Goal: Task Accomplishment & Management: Manage account settings

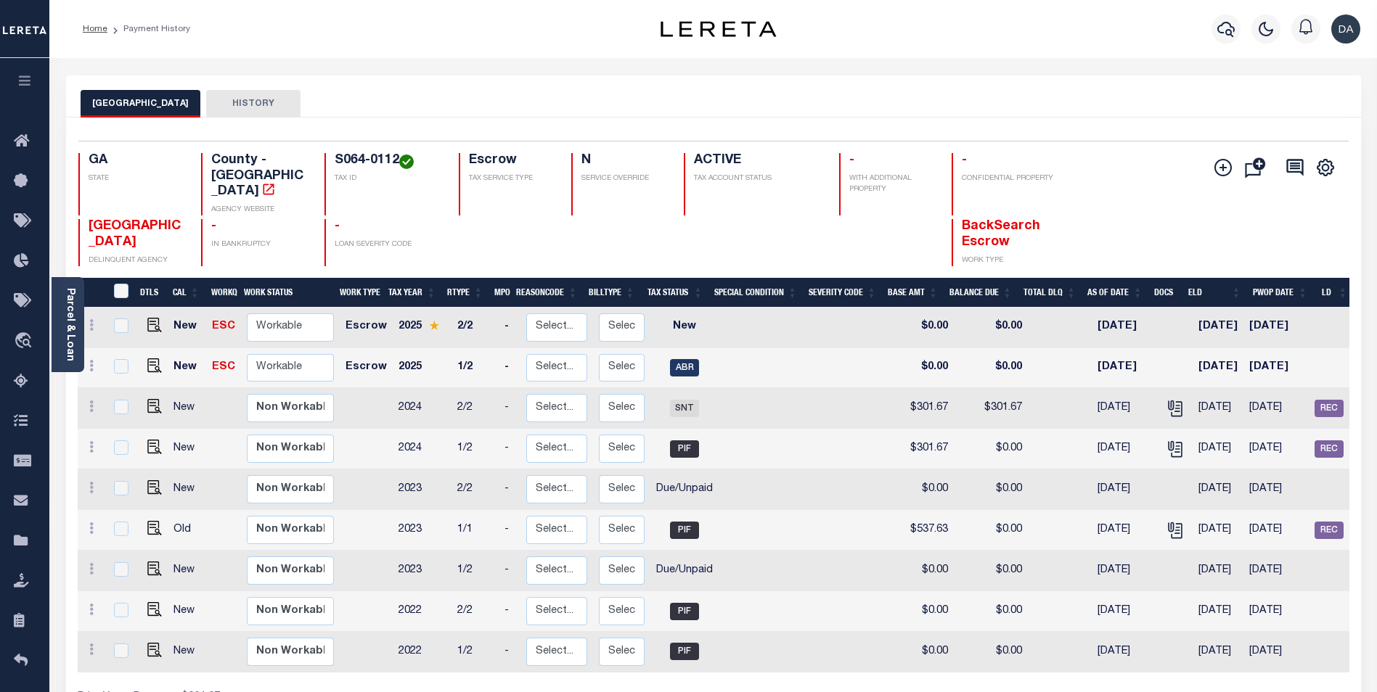
click at [499, 429] on td "-" at bounding box center [510, 449] width 22 height 41
checkbox input "true"
click at [93, 401] on icon at bounding box center [91, 407] width 4 height 12
click at [89, 401] on icon at bounding box center [91, 407] width 4 height 12
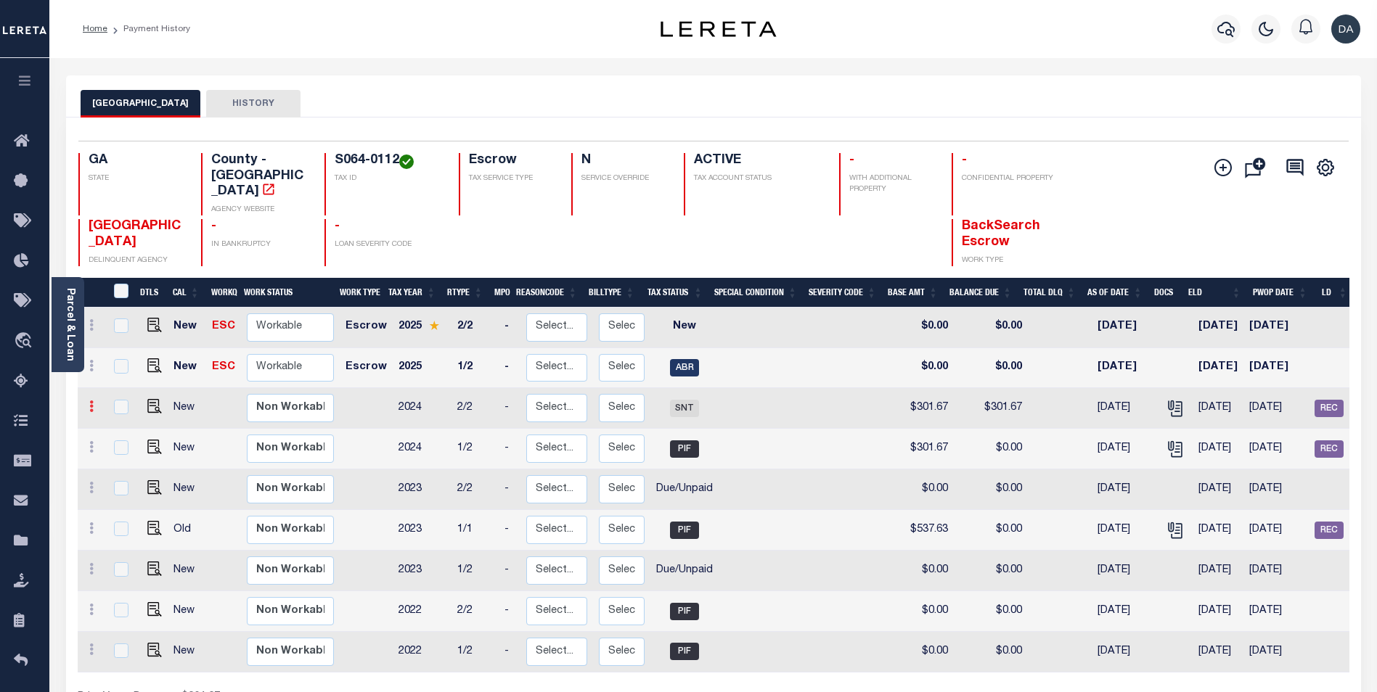
click at [89, 401] on icon at bounding box center [91, 407] width 4 height 12
click at [411, 19] on div "Home Payment History" at bounding box center [340, 29] width 539 height 30
click at [94, 403] on link at bounding box center [91, 409] width 16 height 12
click at [90, 401] on icon at bounding box center [91, 407] width 4 height 12
click at [87, 403] on link at bounding box center [91, 409] width 16 height 12
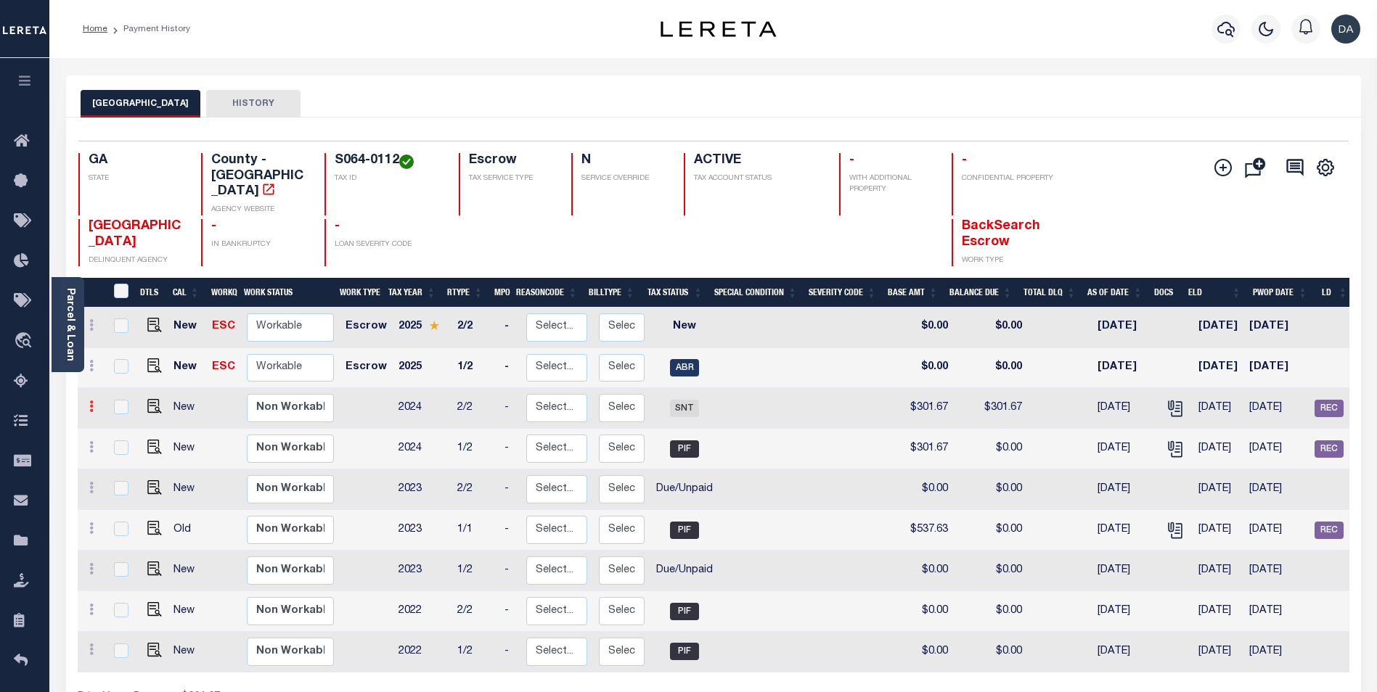
click at [88, 403] on link at bounding box center [91, 409] width 16 height 12
click at [1219, 165] on icon "" at bounding box center [1222, 167] width 17 height 17
click at [1083, 88] on div "BIBB COUNTY HISTORY" at bounding box center [713, 96] width 1295 height 42
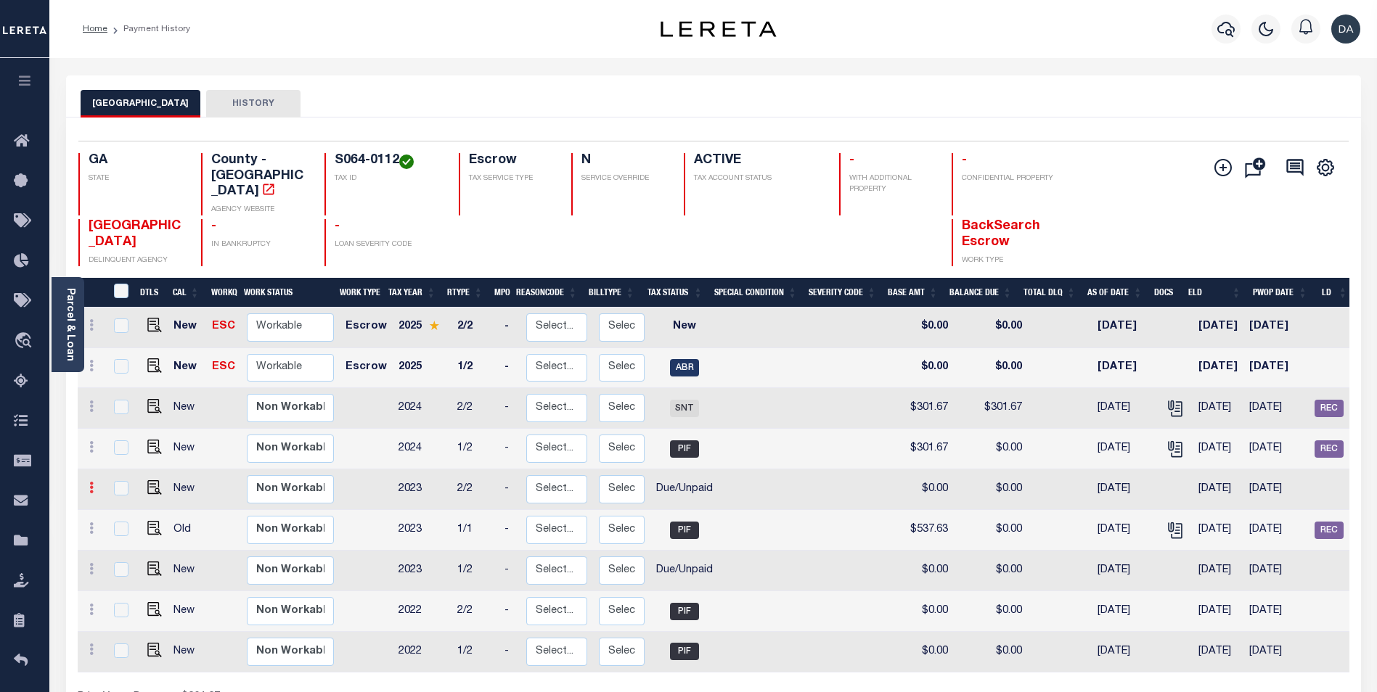
click at [90, 482] on icon at bounding box center [91, 488] width 4 height 12
click at [94, 403] on link at bounding box center [91, 409] width 16 height 12
click at [91, 401] on icon at bounding box center [91, 407] width 4 height 12
click at [94, 443] on link at bounding box center [91, 449] width 16 height 12
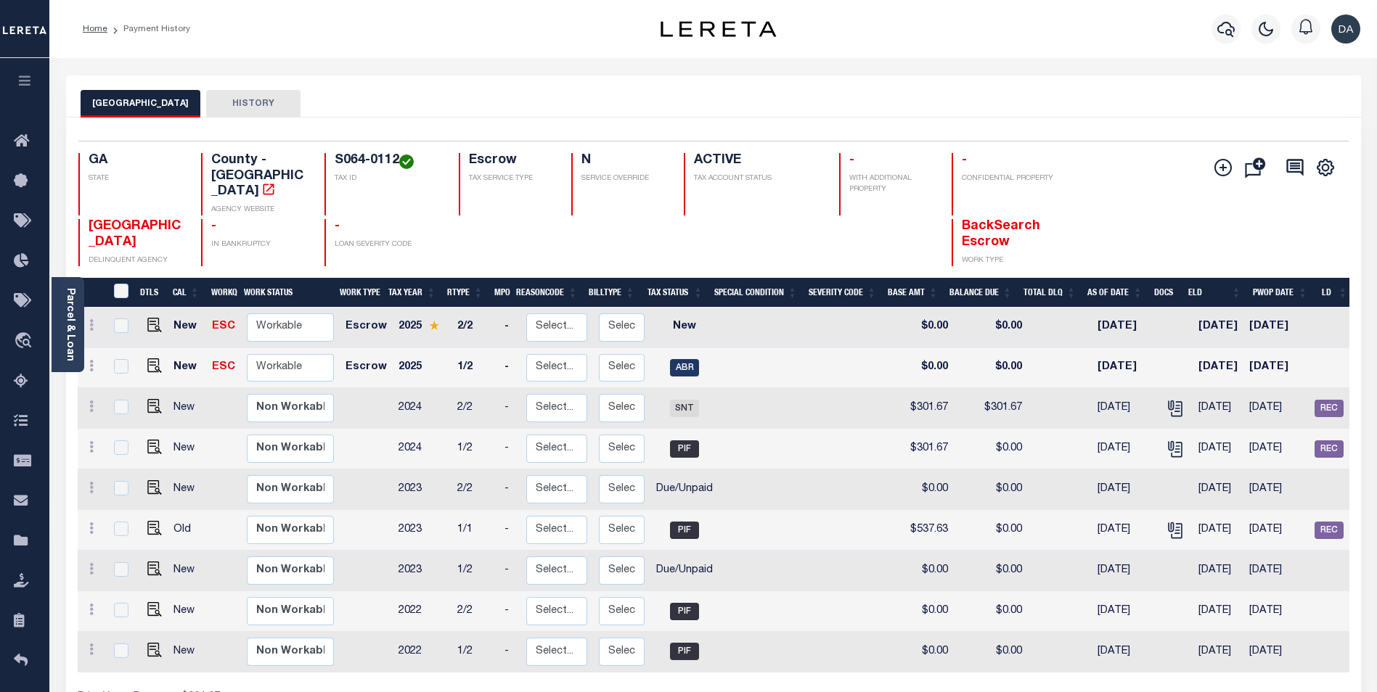
click at [434, 76] on div "BIBB COUNTY HISTORY" at bounding box center [713, 96] width 1295 height 42
click at [91, 401] on icon at bounding box center [91, 407] width 4 height 12
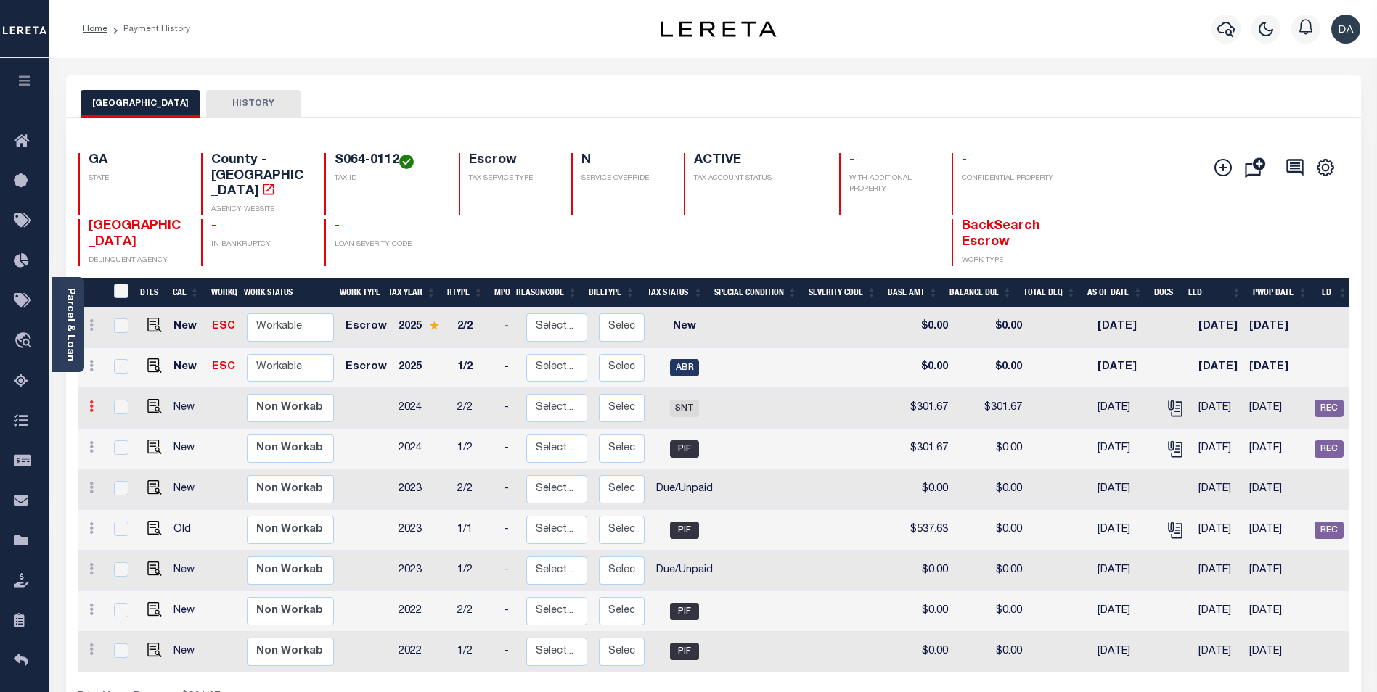
click at [91, 401] on icon at bounding box center [91, 407] width 4 height 12
click at [86, 440] on div at bounding box center [91, 448] width 16 height 17
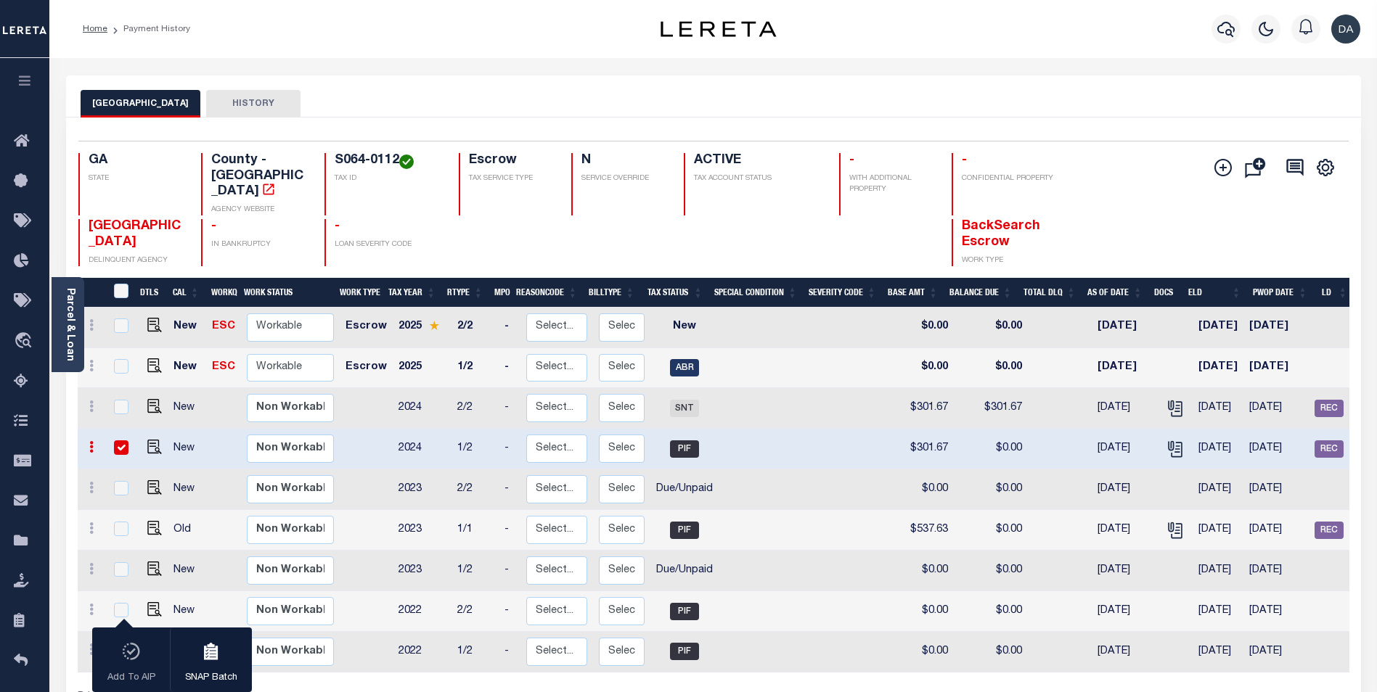
click at [89, 441] on icon at bounding box center [91, 447] width 4 height 12
click at [89, 440] on div at bounding box center [91, 448] width 16 height 17
checkbox input "false"
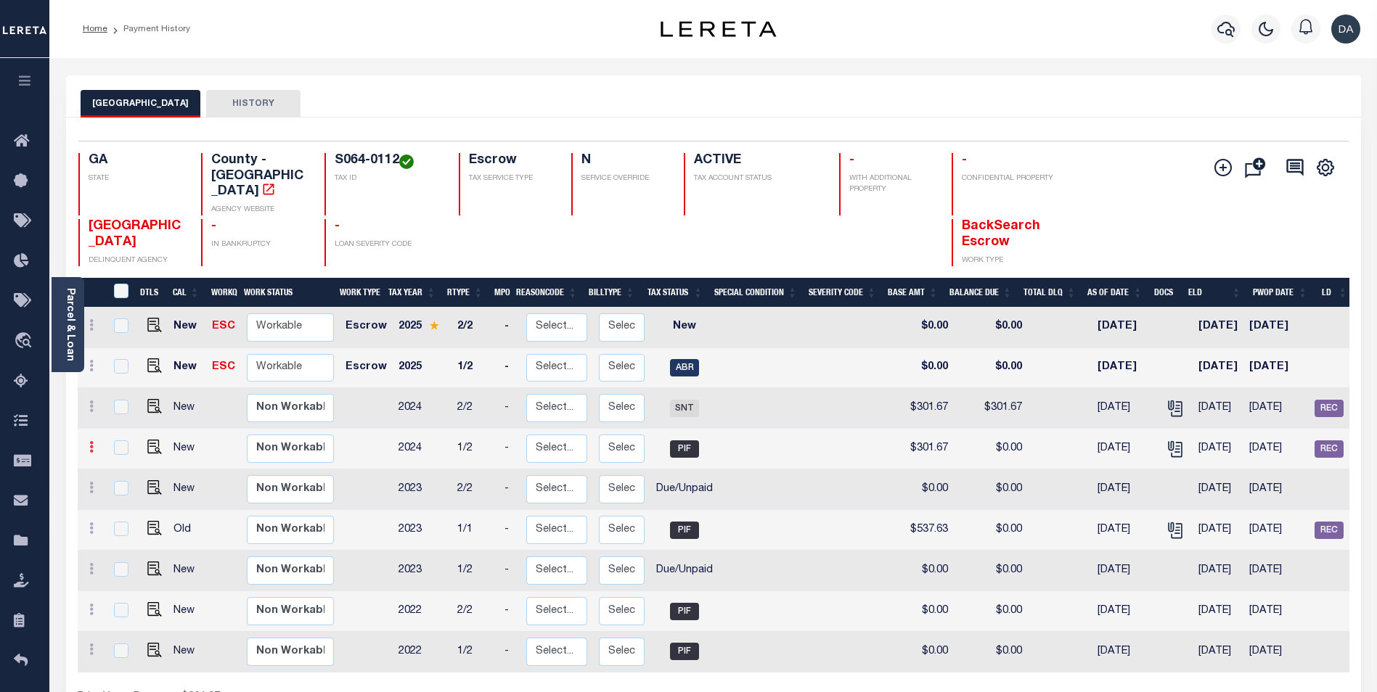
click at [91, 441] on icon at bounding box center [91, 447] width 4 height 12
click at [292, 42] on div "Home Payment History" at bounding box center [340, 29] width 539 height 30
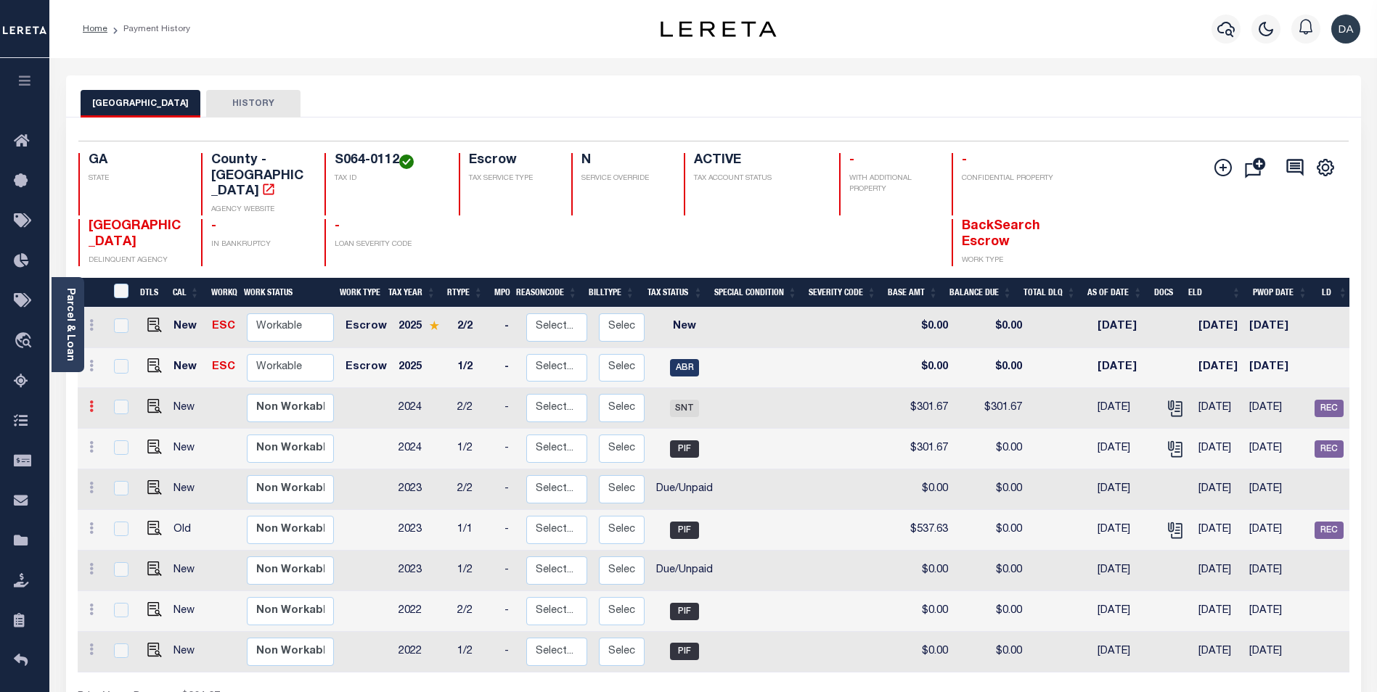
click at [89, 401] on icon at bounding box center [91, 407] width 4 height 12
click at [88, 403] on link at bounding box center [91, 409] width 16 height 12
click at [86, 403] on link at bounding box center [91, 409] width 16 height 12
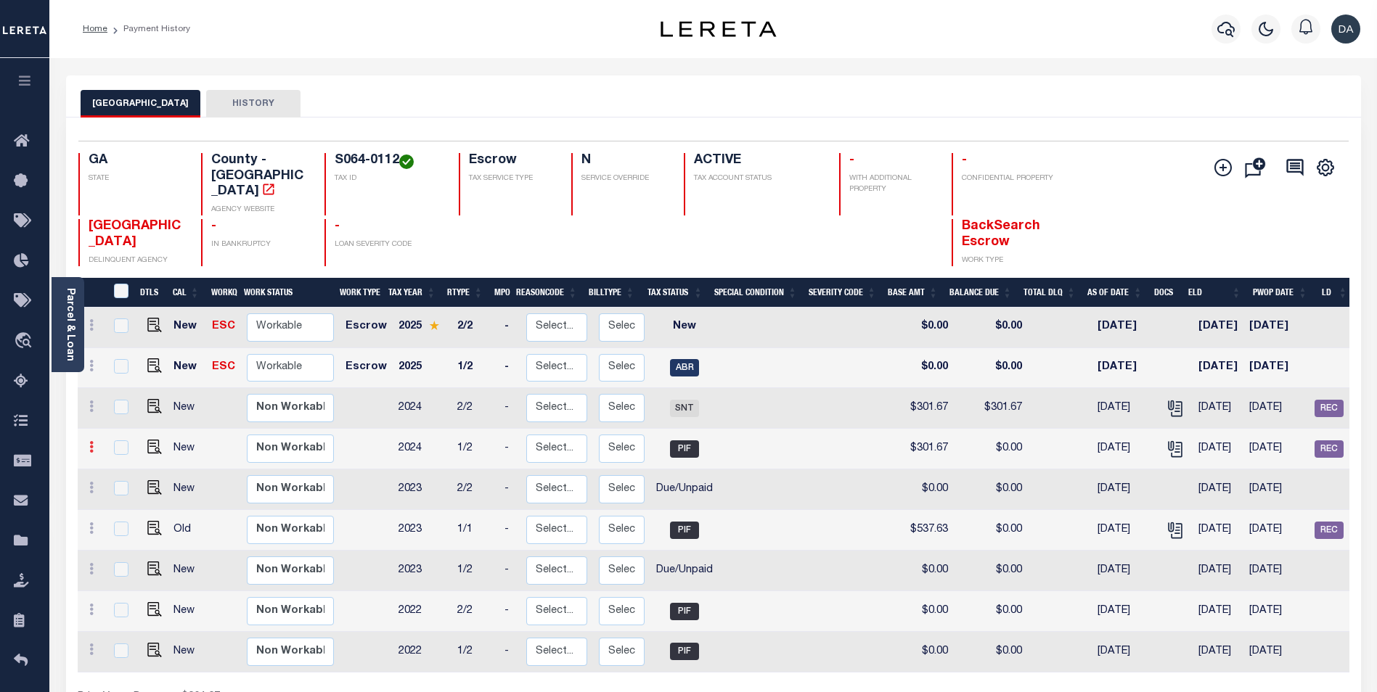
click at [89, 441] on icon at bounding box center [91, 447] width 4 height 12
click at [92, 401] on icon at bounding box center [91, 407] width 4 height 12
click at [91, 401] on icon at bounding box center [91, 407] width 4 height 12
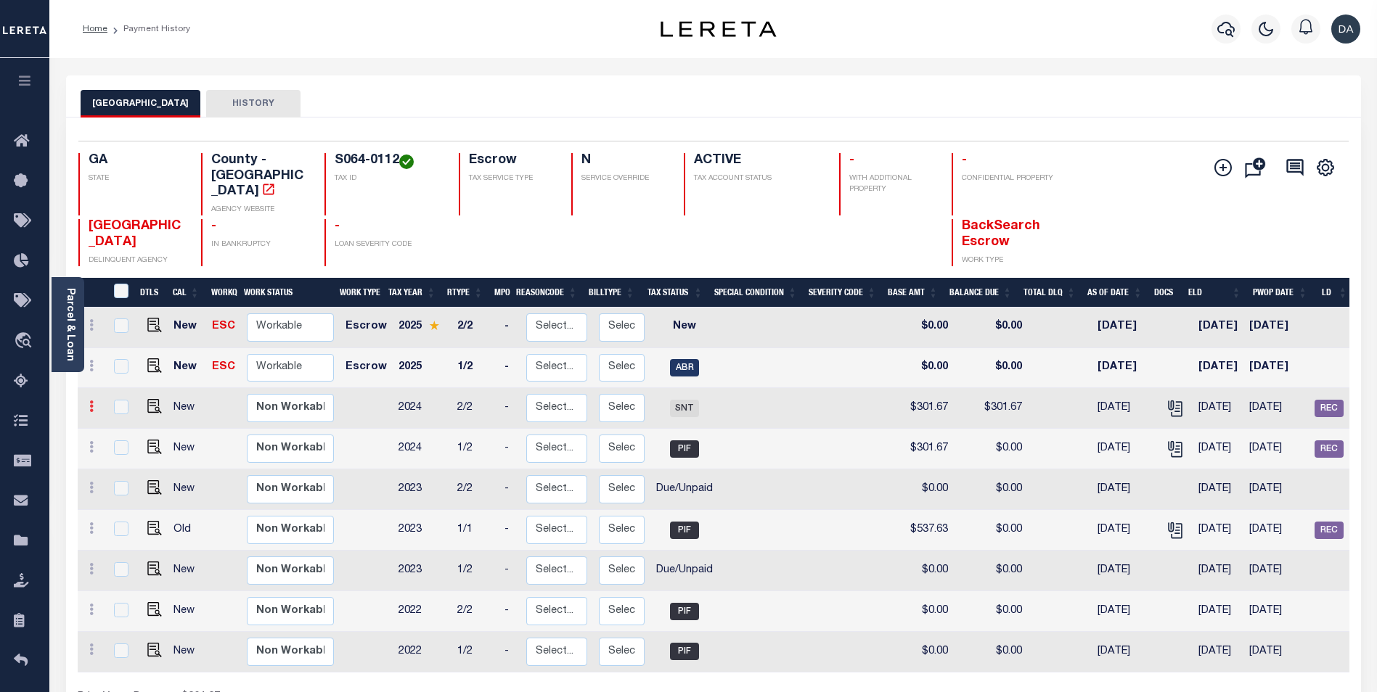
click at [91, 401] on icon at bounding box center [91, 407] width 4 height 12
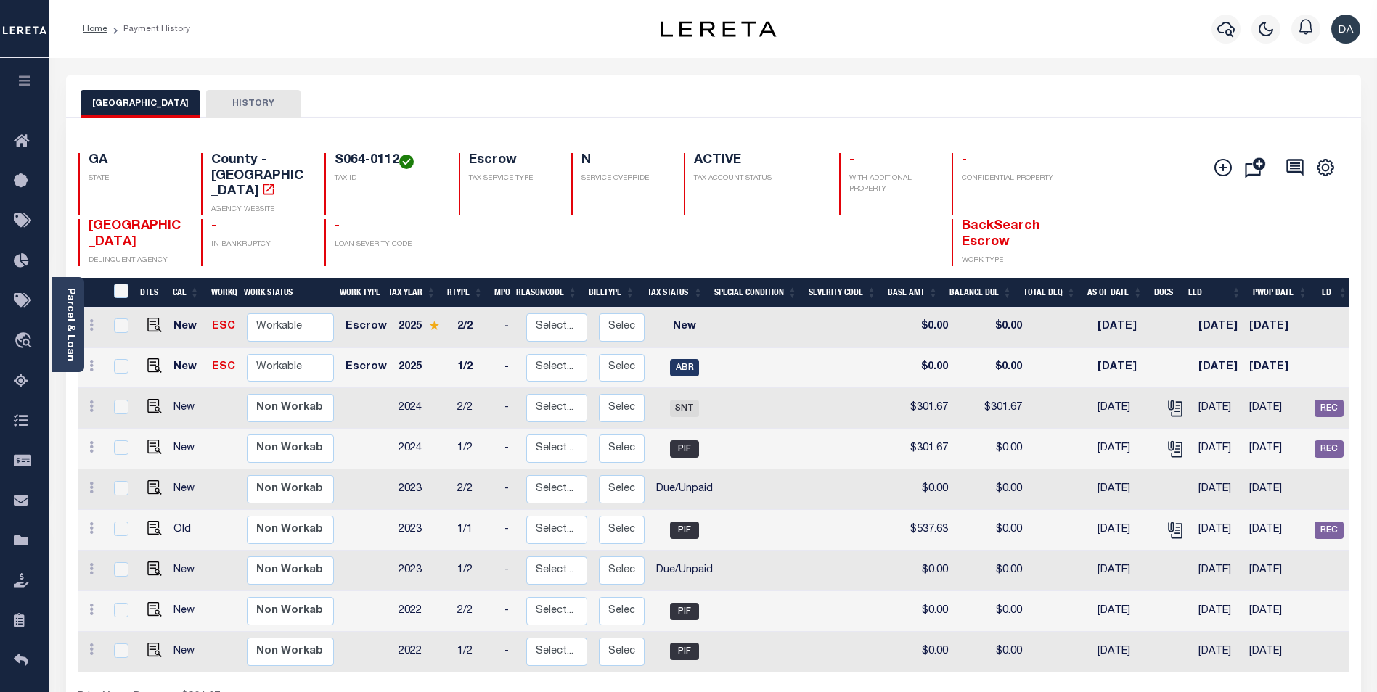
click at [633, 107] on div "BIBB COUNTY HISTORY" at bounding box center [714, 103] width 1266 height 27
click at [90, 401] on icon at bounding box center [91, 407] width 4 height 12
click at [792, 79] on div "BIBB COUNTY HISTORY" at bounding box center [713, 96] width 1295 height 42
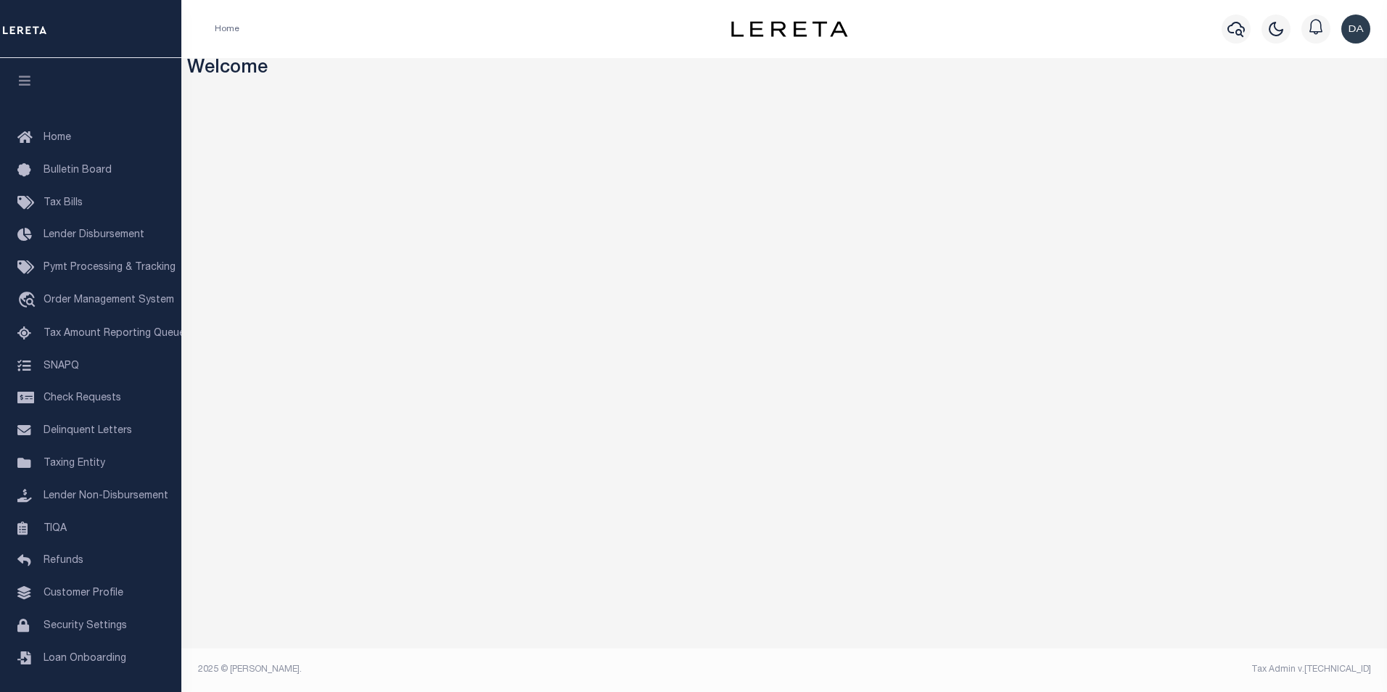
click at [493, 38] on div "Home" at bounding box center [447, 29] width 489 height 30
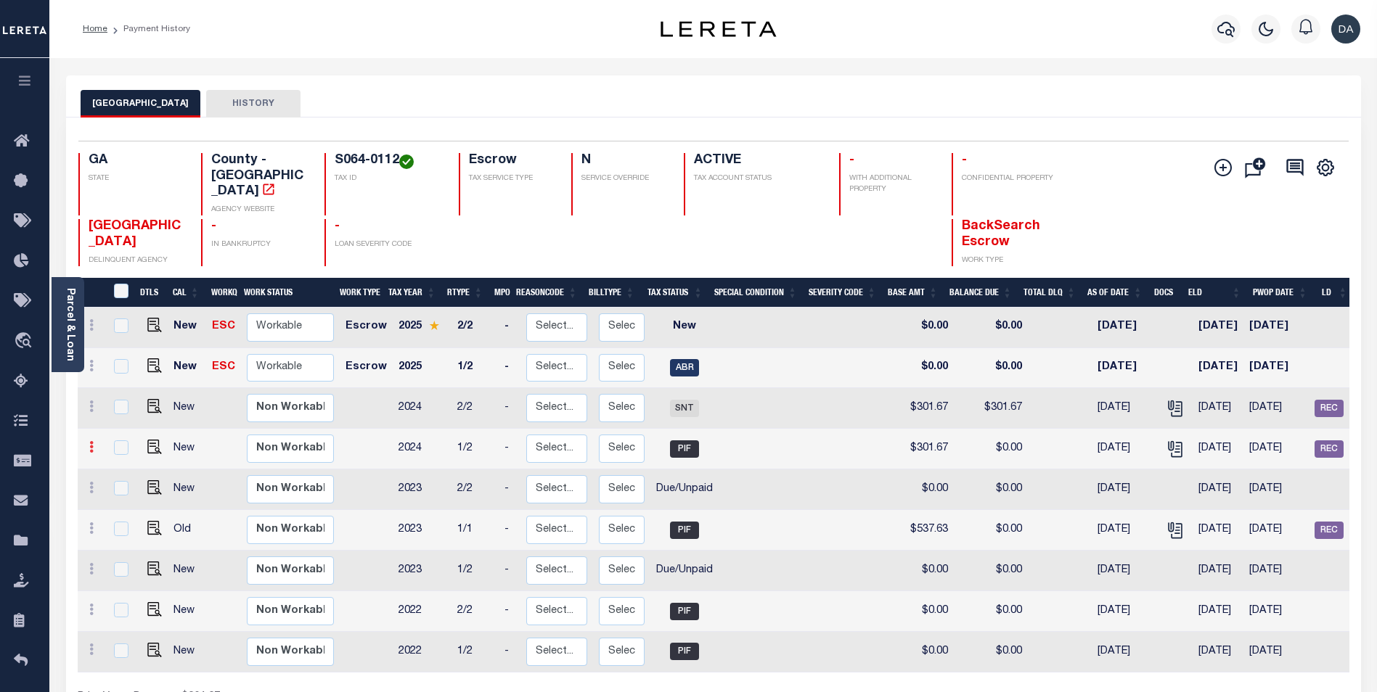
click at [86, 443] on link at bounding box center [91, 449] width 16 height 12
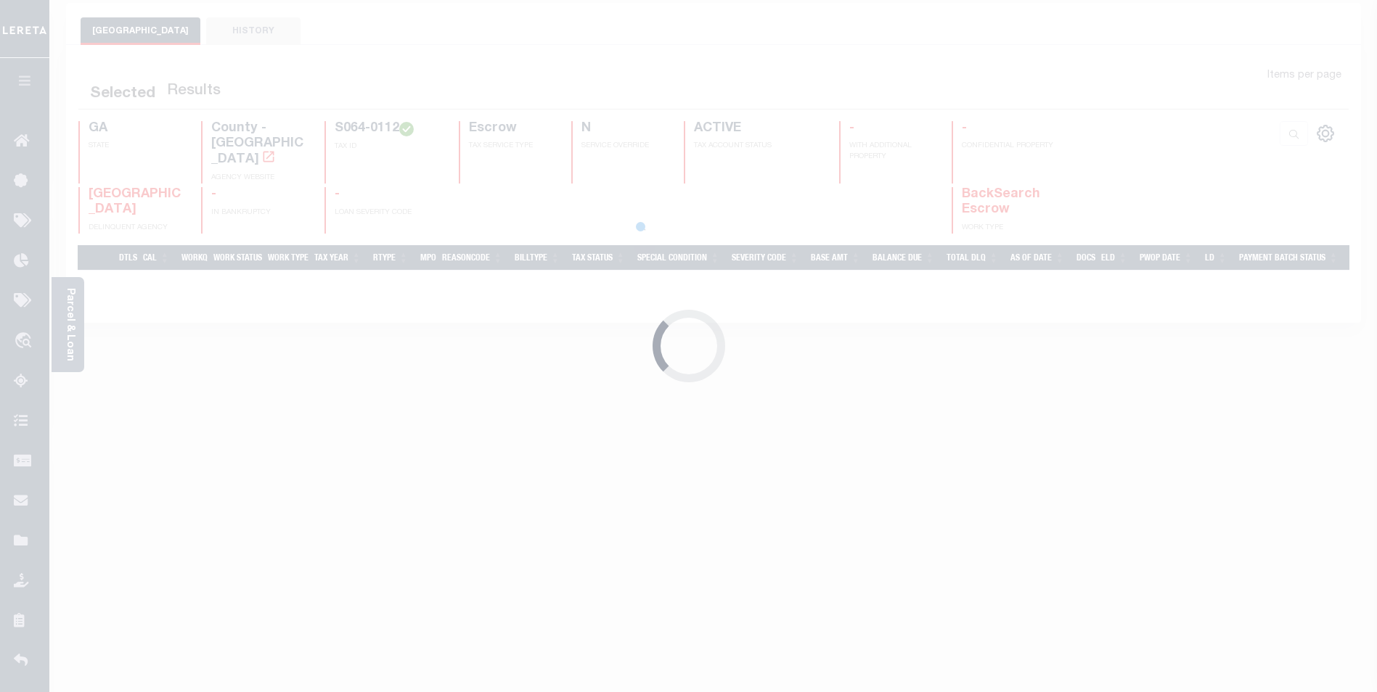
scroll to position [73, 0]
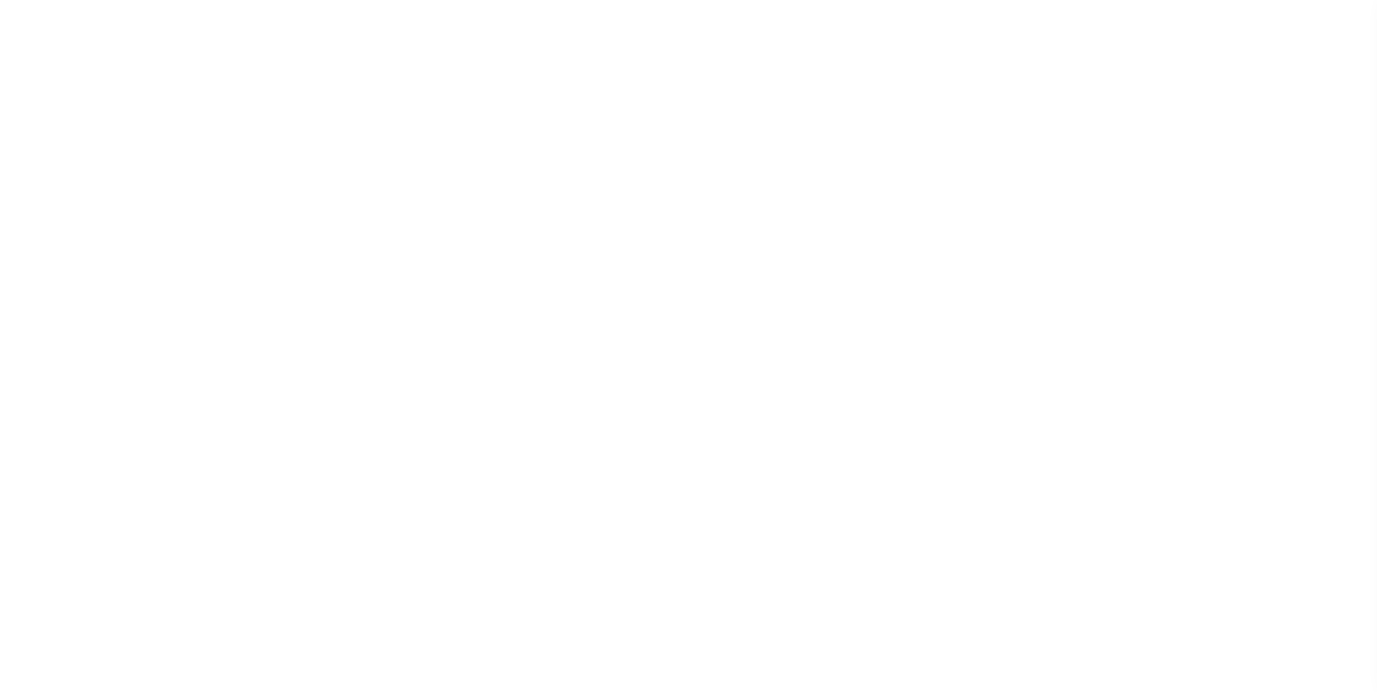
scroll to position [73, 0]
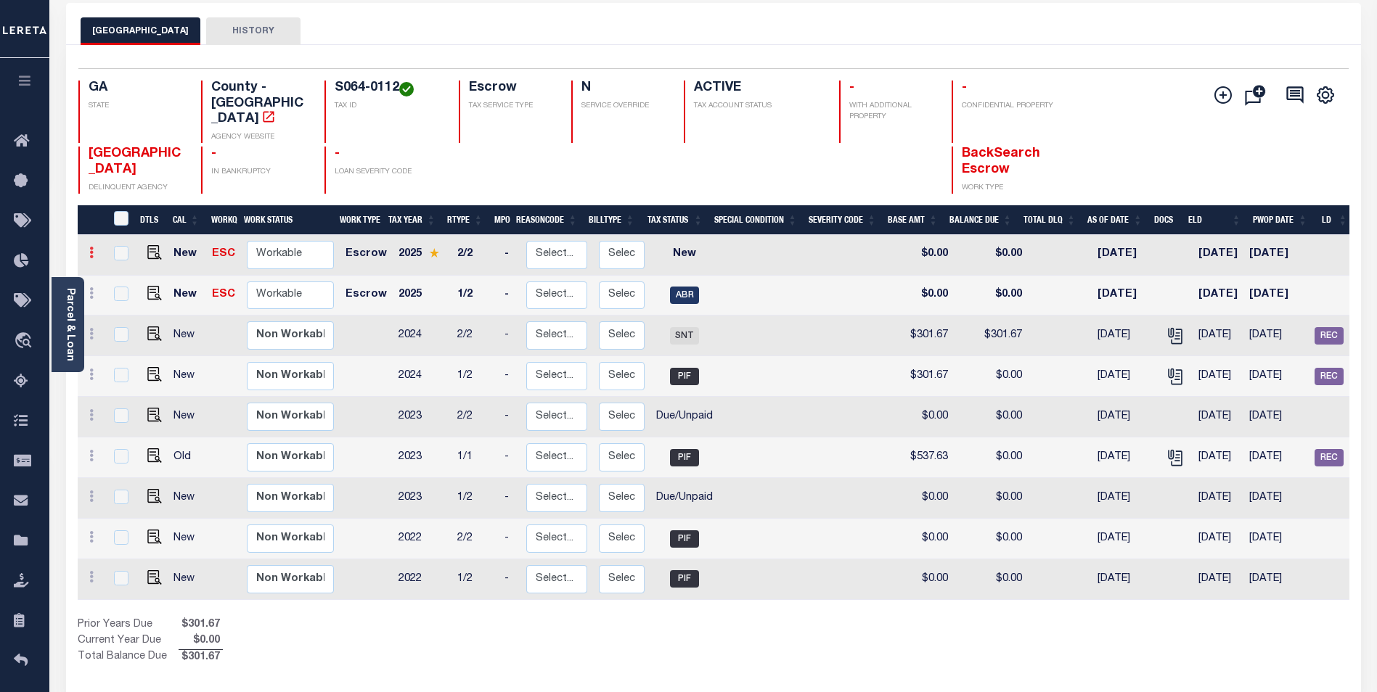
click at [93, 247] on icon at bounding box center [91, 253] width 4 height 12
click at [119, 271] on img at bounding box center [126, 278] width 15 height 15
checkbox input "true"
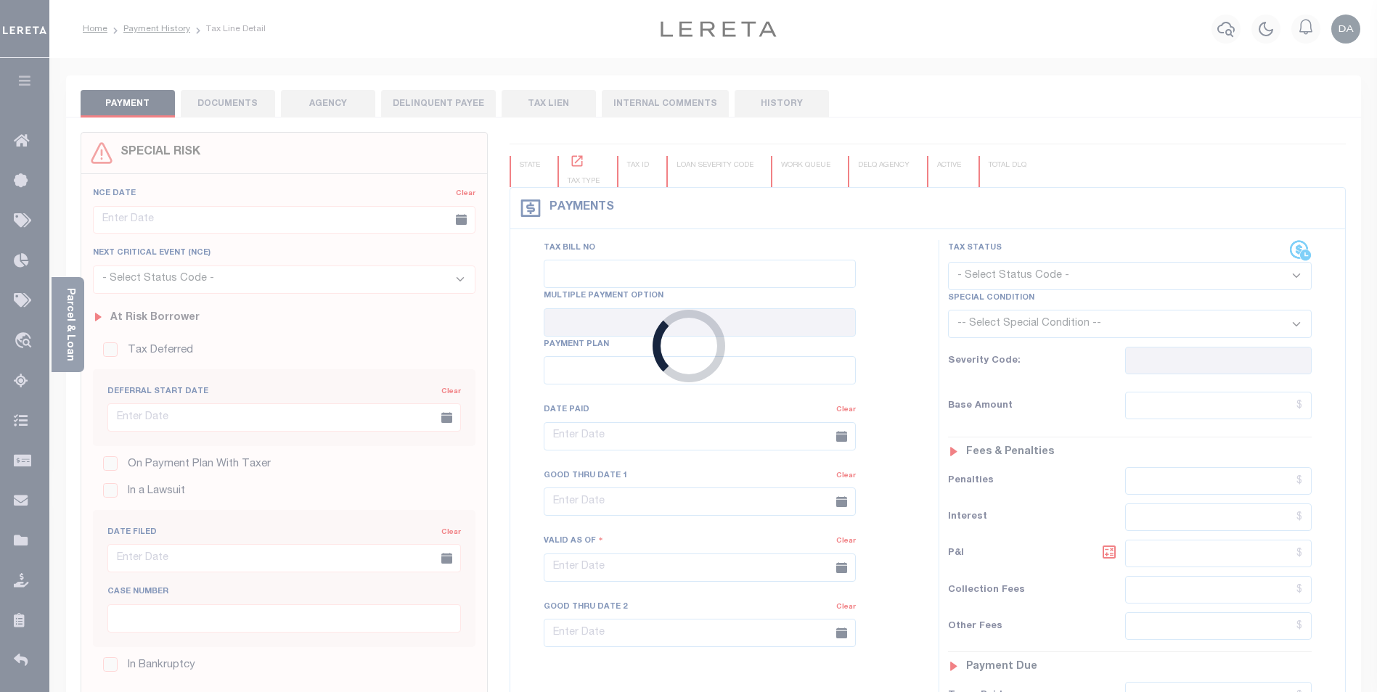
type input "[DATE]"
select select "NW2"
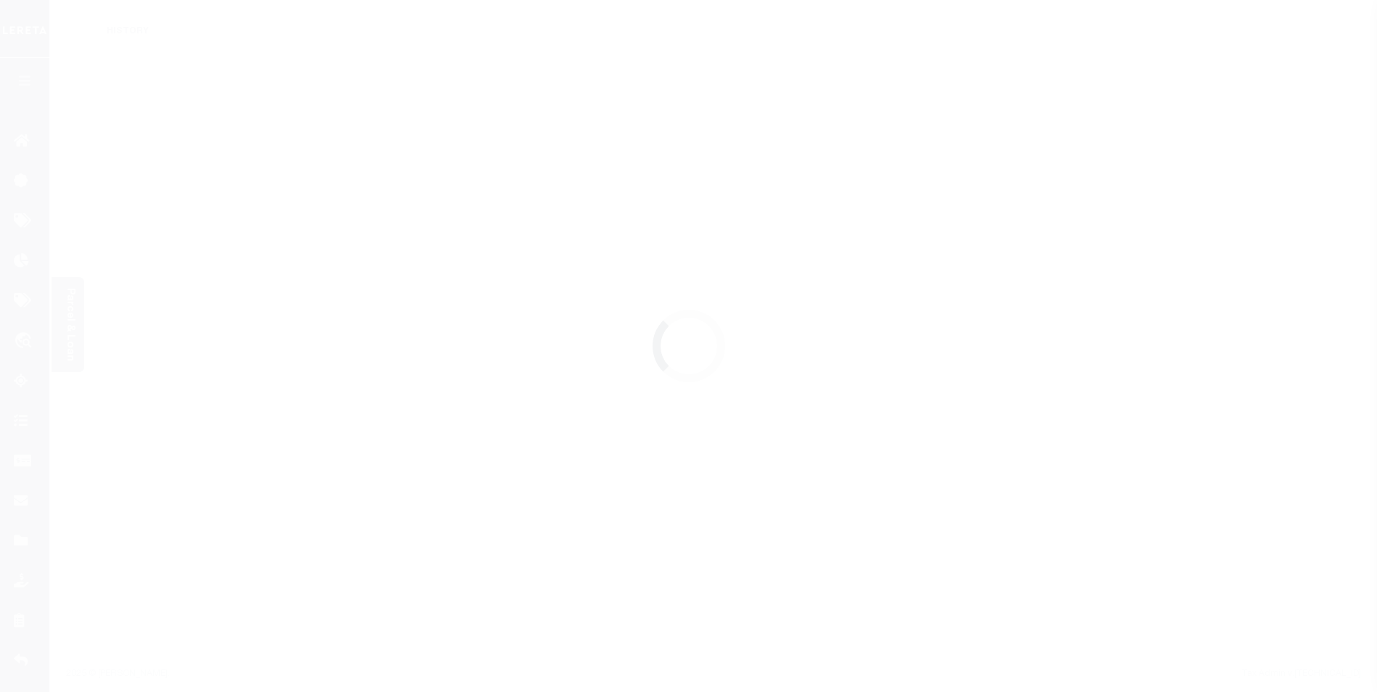
scroll to position [73, 0]
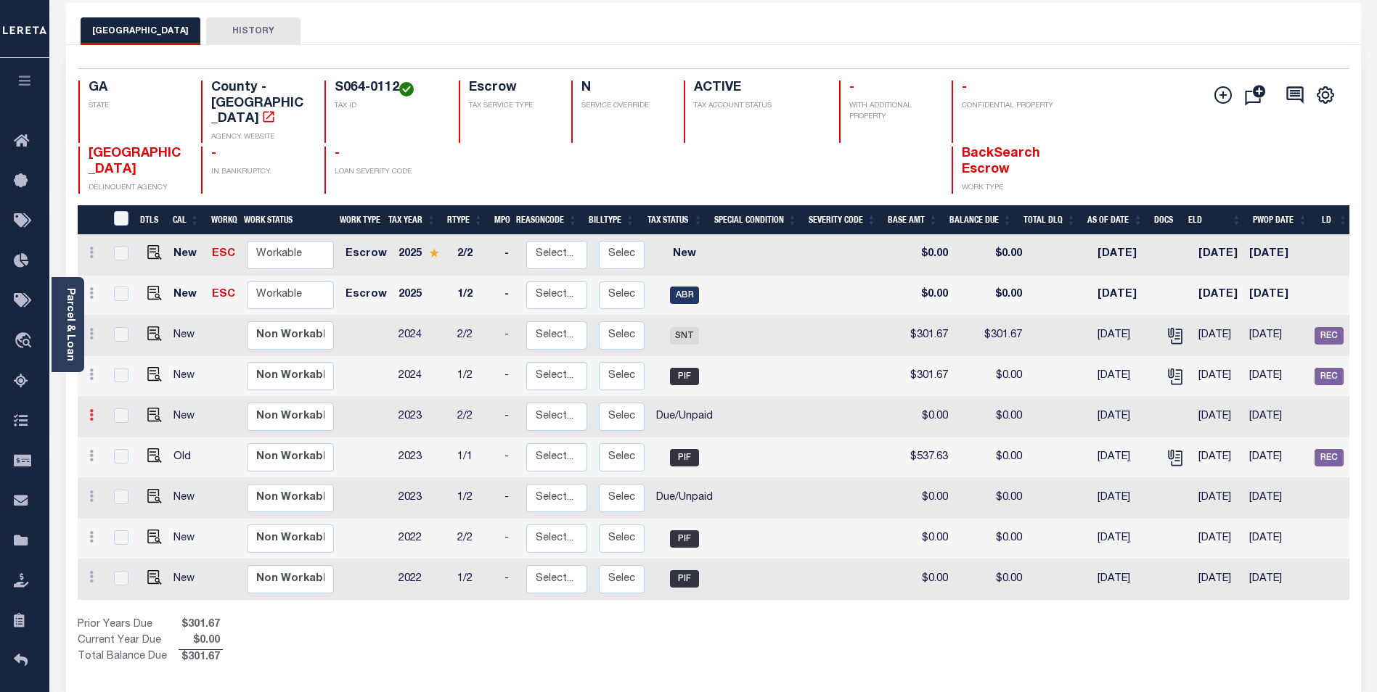
click at [89, 409] on icon at bounding box center [91, 415] width 4 height 12
click at [604, 647] on div "Selected 9 Results 1 Items per page 25 50 100 GA STATE TAX ID N" at bounding box center [713, 370] width 1295 height 650
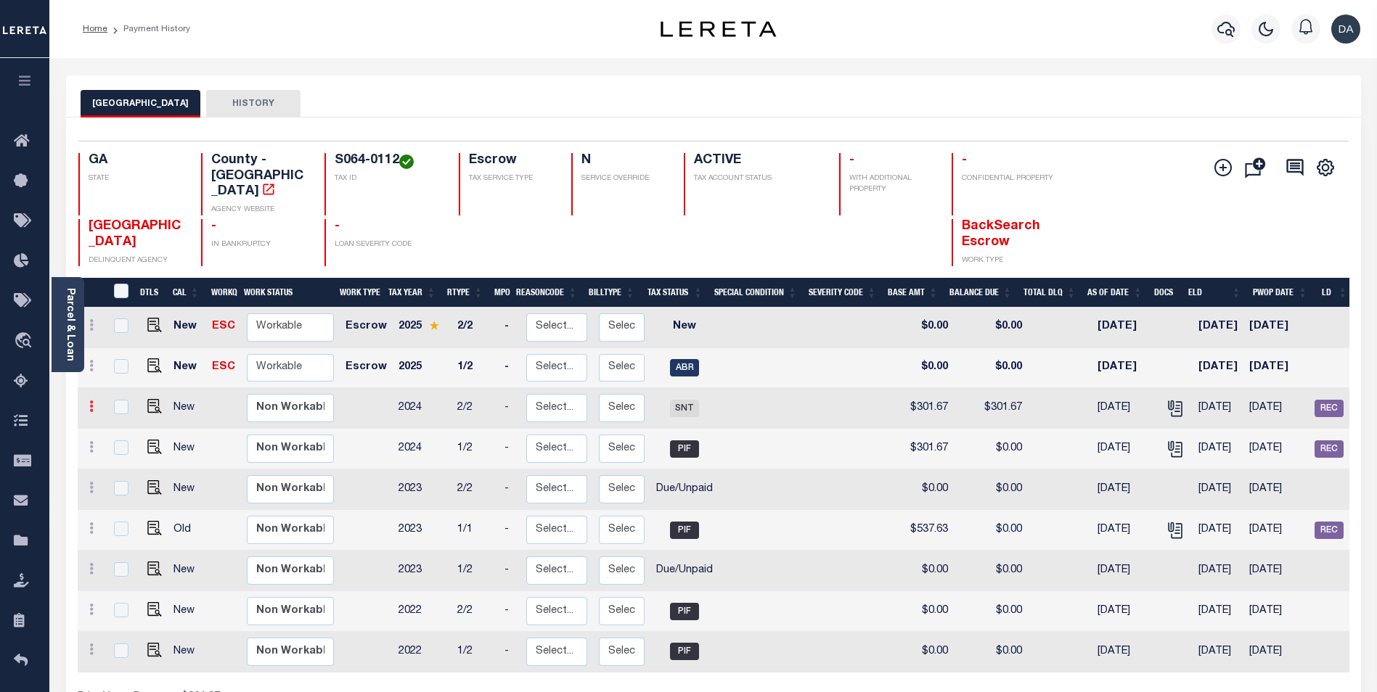
click at [91, 401] on icon at bounding box center [91, 407] width 4 height 12
click at [350, 87] on div "BIBB COUNTY HISTORY" at bounding box center [713, 96] width 1295 height 42
click at [89, 401] on icon at bounding box center [91, 407] width 4 height 12
click at [528, 47] on div "Home Payment History Profile" at bounding box center [712, 29] width 1327 height 58
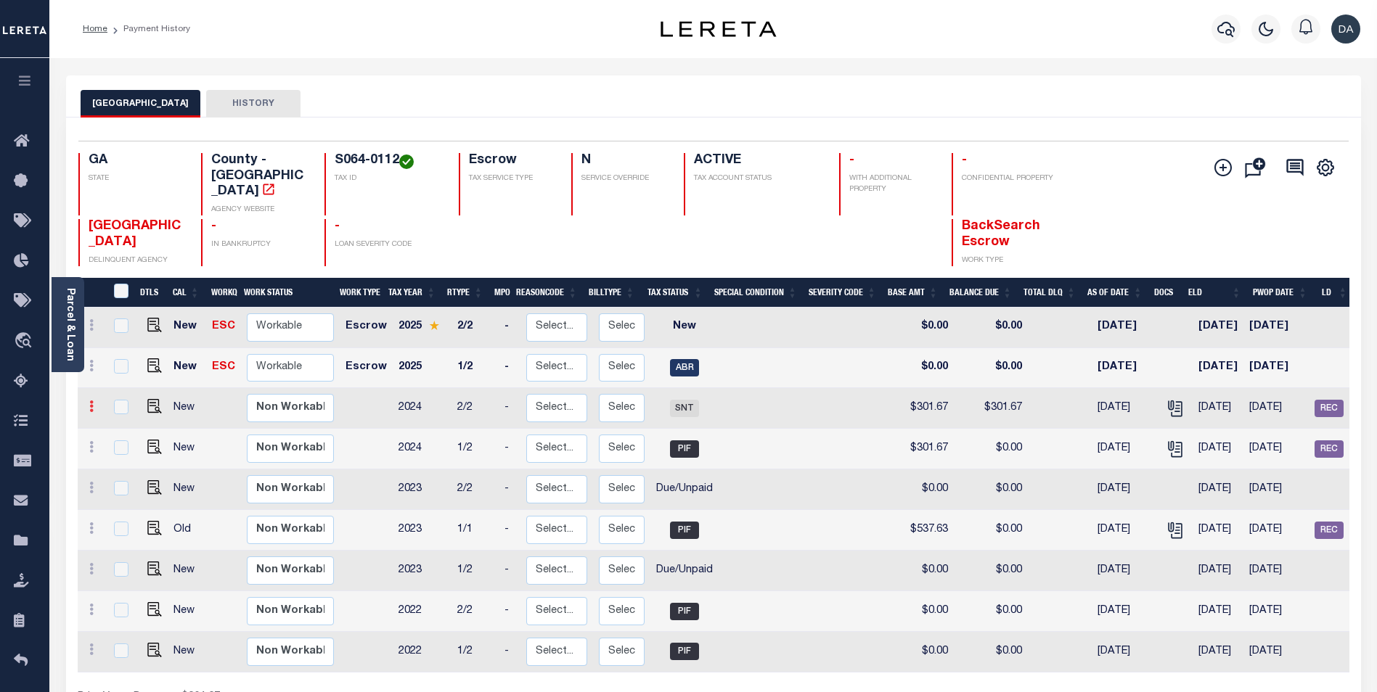
click at [92, 401] on icon at bounding box center [91, 407] width 4 height 12
click at [501, 89] on div "BIBB COUNTY HISTORY" at bounding box center [713, 96] width 1295 height 42
click at [1219, 164] on icon "" at bounding box center [1222, 167] width 17 height 17
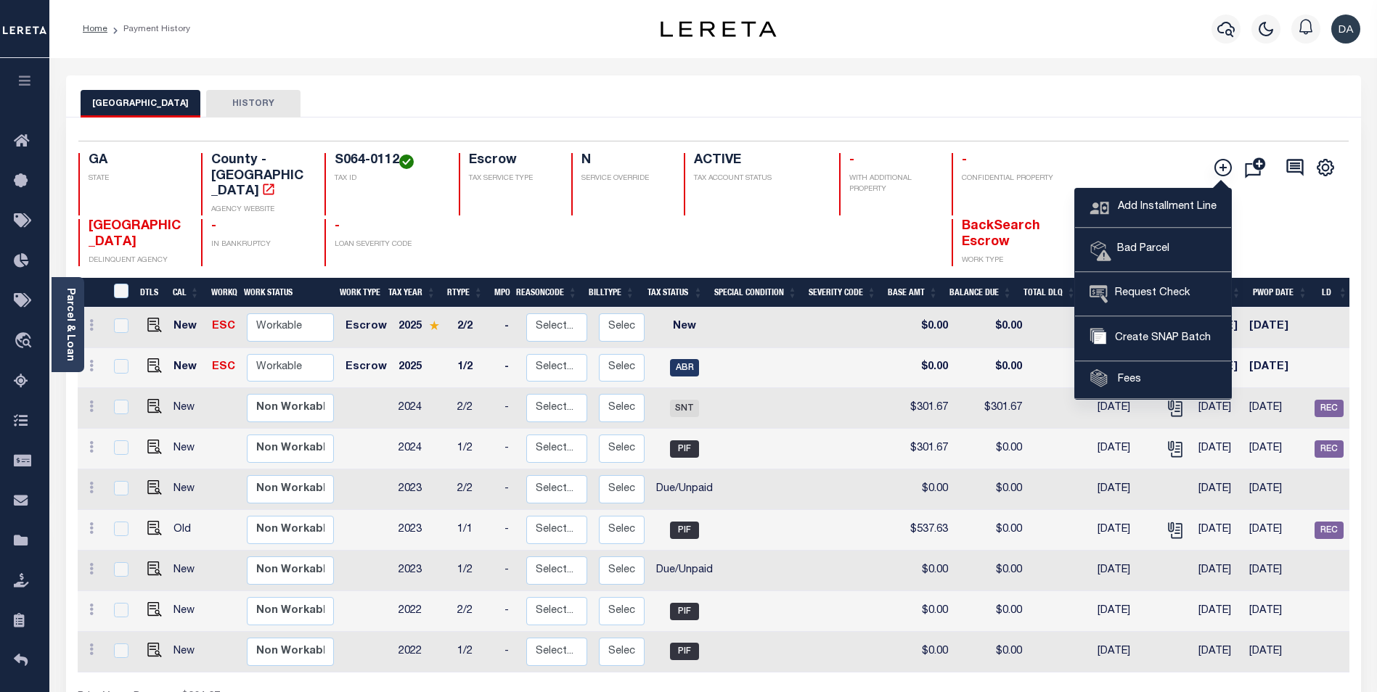
click at [1119, 102] on div "BIBB COUNTY HISTORY" at bounding box center [714, 103] width 1266 height 27
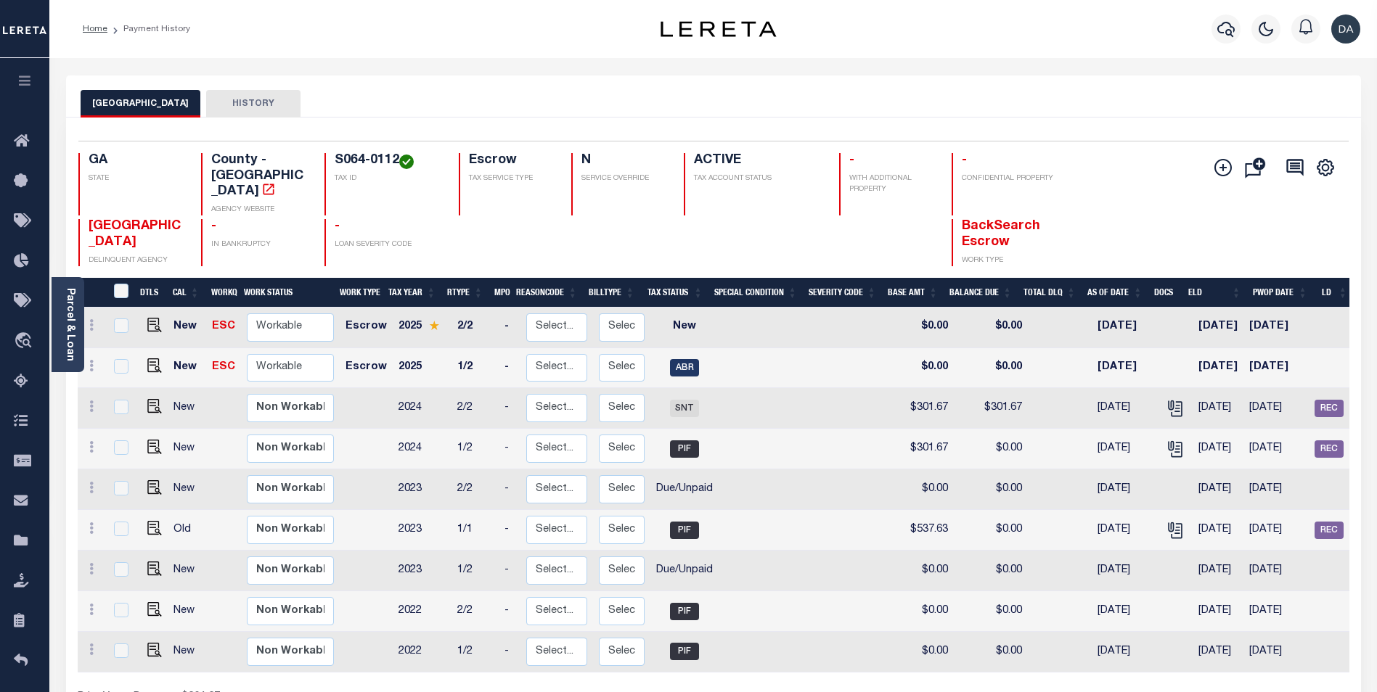
click at [324, 74] on div "Parcel & Loan Loan Details 10010260 LOAN NO TKO" at bounding box center [713, 476] width 1316 height 837
click at [434, 98] on div "BIBB COUNTY HISTORY" at bounding box center [714, 103] width 1266 height 27
click at [91, 401] on icon at bounding box center [91, 407] width 4 height 12
click at [88, 403] on link at bounding box center [91, 409] width 16 height 12
click at [513, 56] on div "Home Payment History Profile" at bounding box center [712, 29] width 1327 height 58
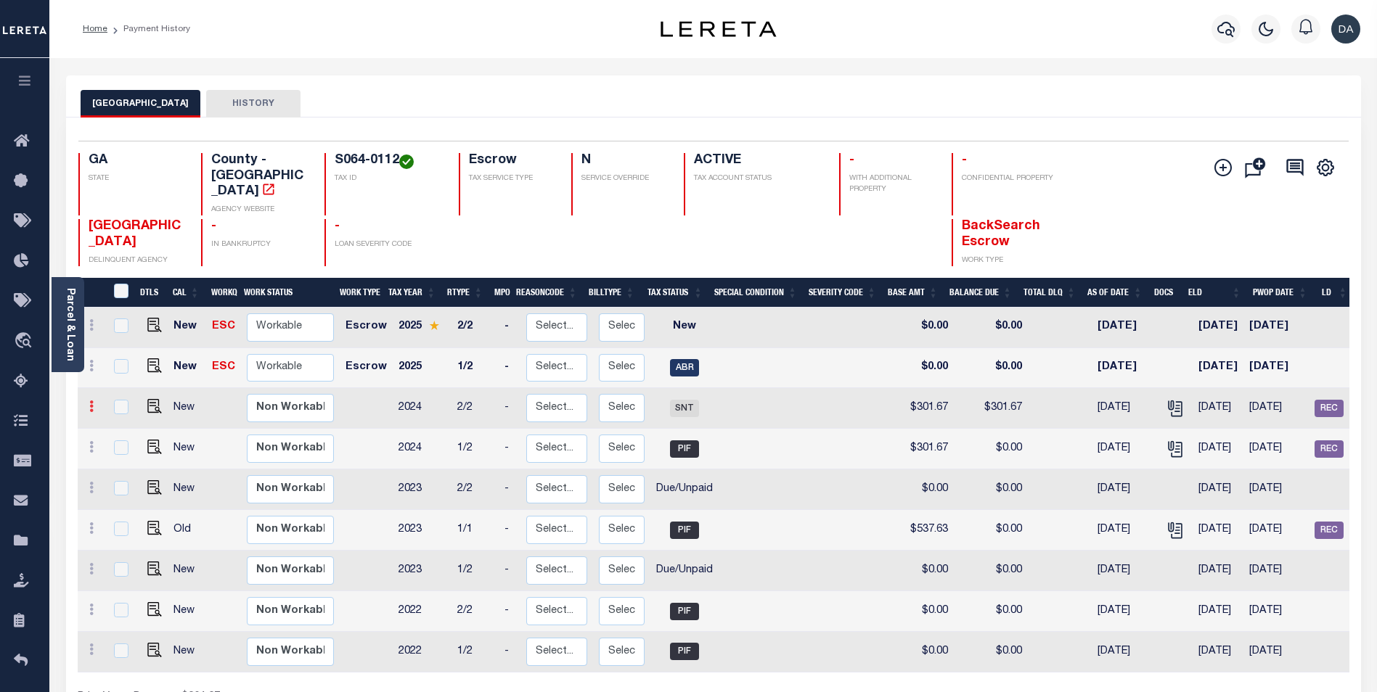
click at [87, 403] on link at bounding box center [91, 409] width 16 height 12
click at [90, 401] on icon at bounding box center [91, 407] width 4 height 12
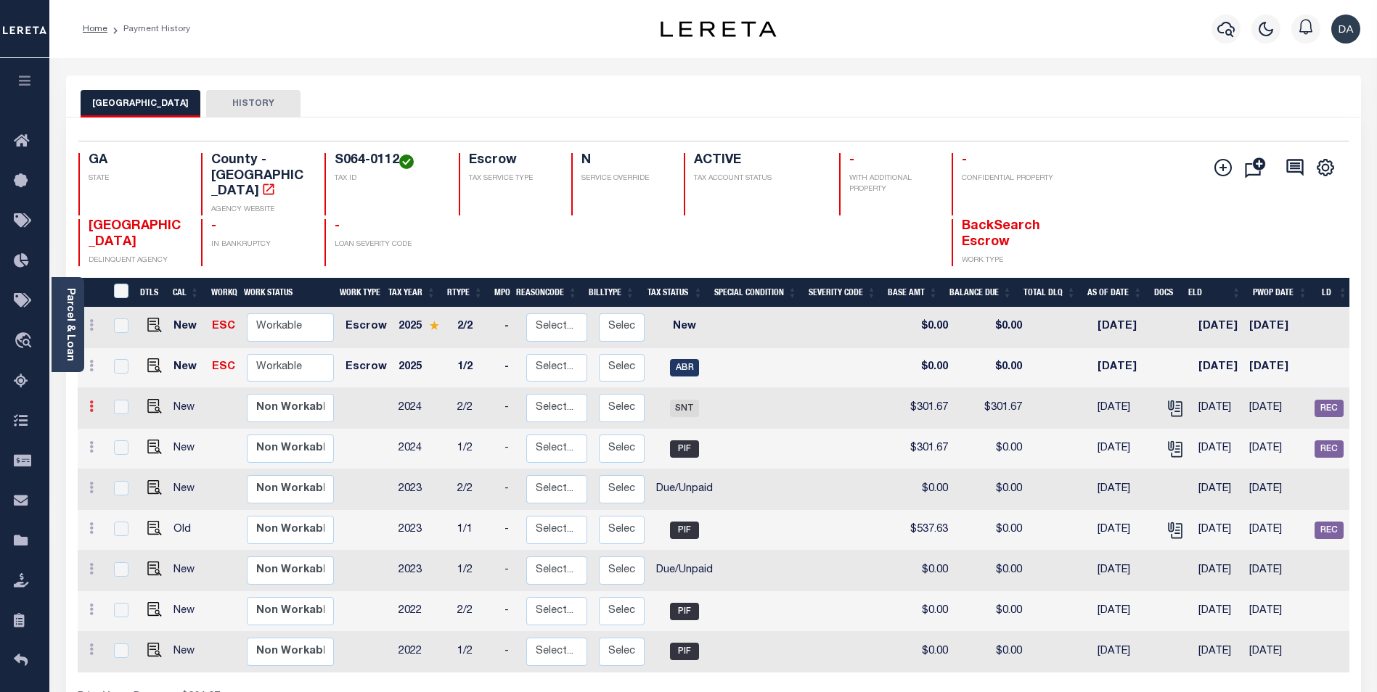
click at [89, 401] on icon at bounding box center [91, 407] width 4 height 12
click at [438, 82] on div "BIBB COUNTY HISTORY" at bounding box center [713, 96] width 1295 height 42
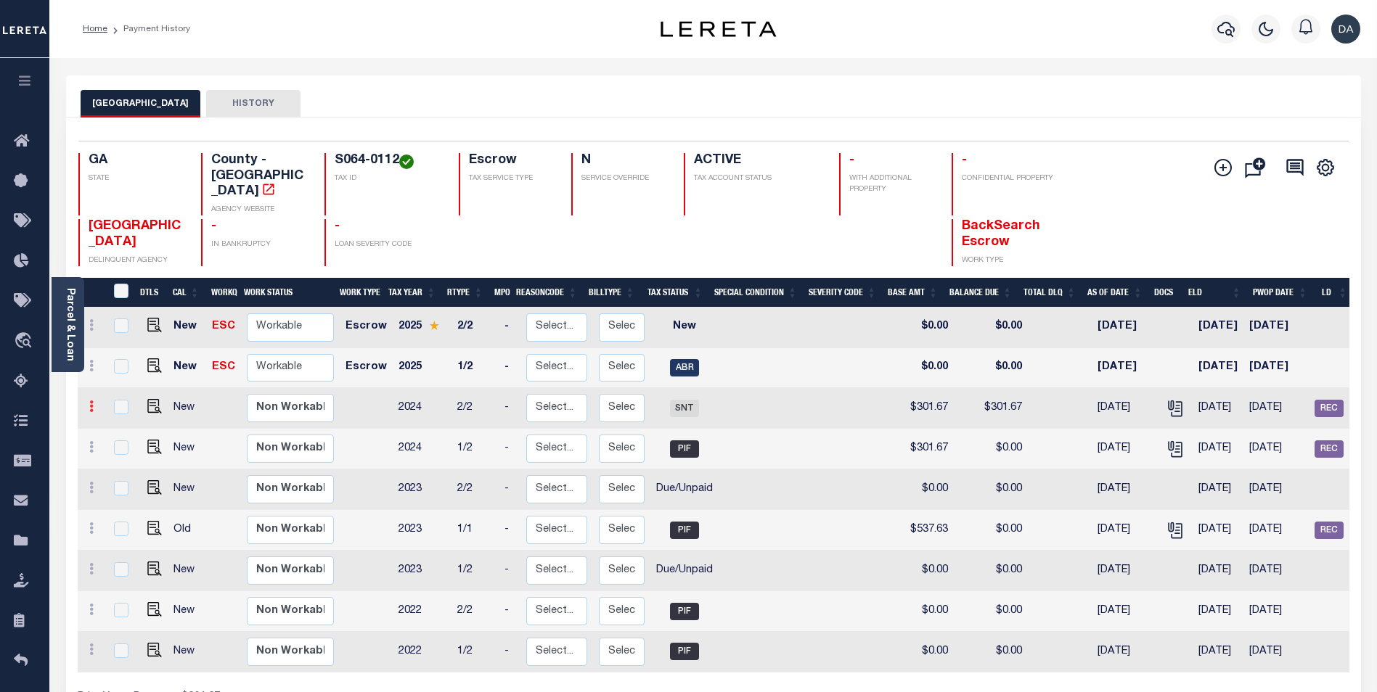
click at [93, 401] on icon at bounding box center [91, 407] width 4 height 12
click at [1266, 112] on div "BIBB COUNTY HISTORY" at bounding box center [714, 103] width 1266 height 27
click at [87, 403] on link at bounding box center [91, 409] width 16 height 12
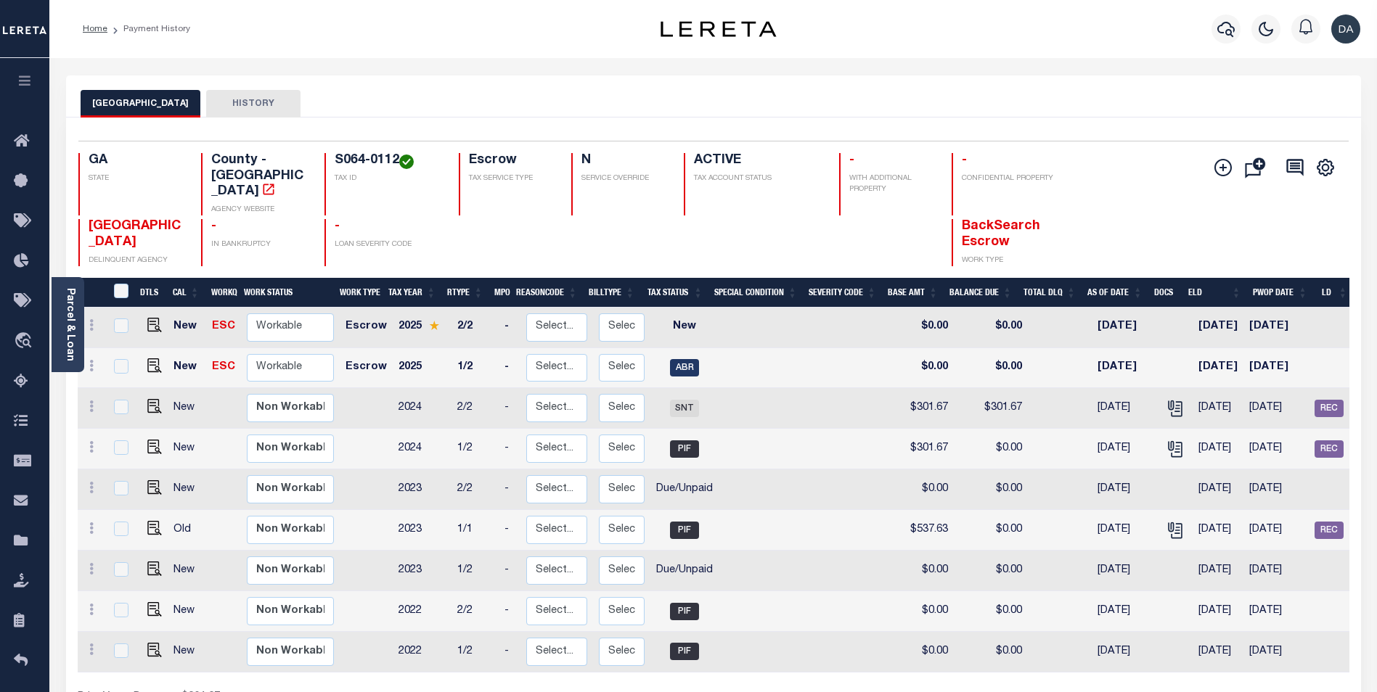
click at [1004, 84] on div "BIBB COUNTY HISTORY" at bounding box center [713, 96] width 1295 height 42
click at [1233, 173] on button "Add Installment Line [GEOGRAPHIC_DATA] Request Check Create SNAP Batch Fees" at bounding box center [1220, 168] width 36 height 20
click at [1229, 172] on icon "" at bounding box center [1222, 167] width 17 height 17
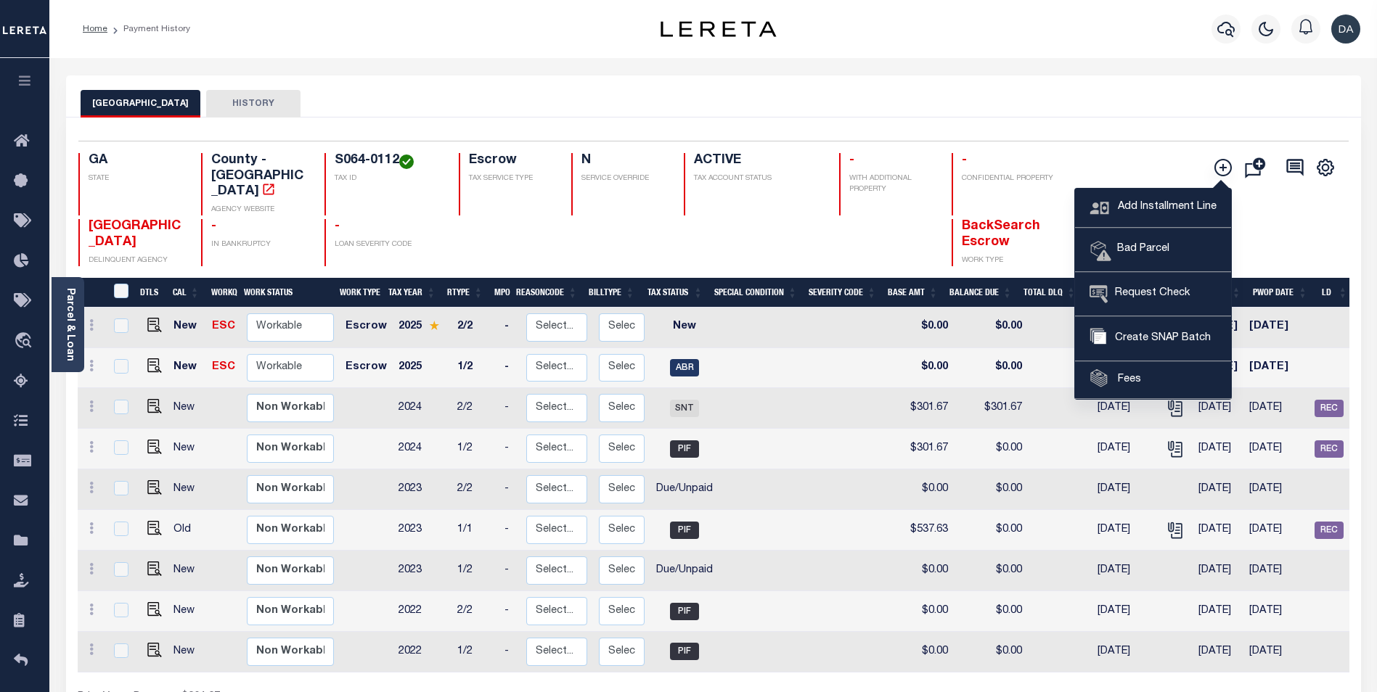
click at [1062, 117] on div "BIBB COUNTY HISTORY" at bounding box center [713, 96] width 1295 height 42
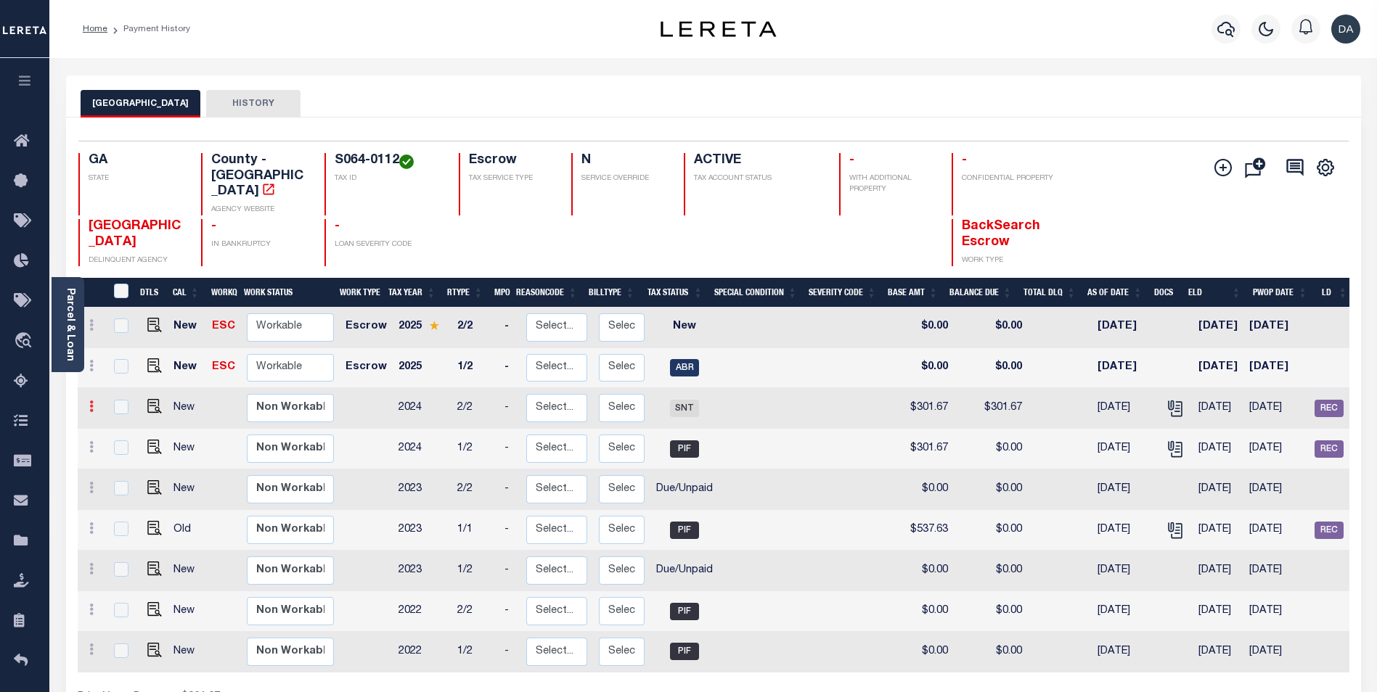
click at [90, 401] on icon at bounding box center [91, 407] width 4 height 12
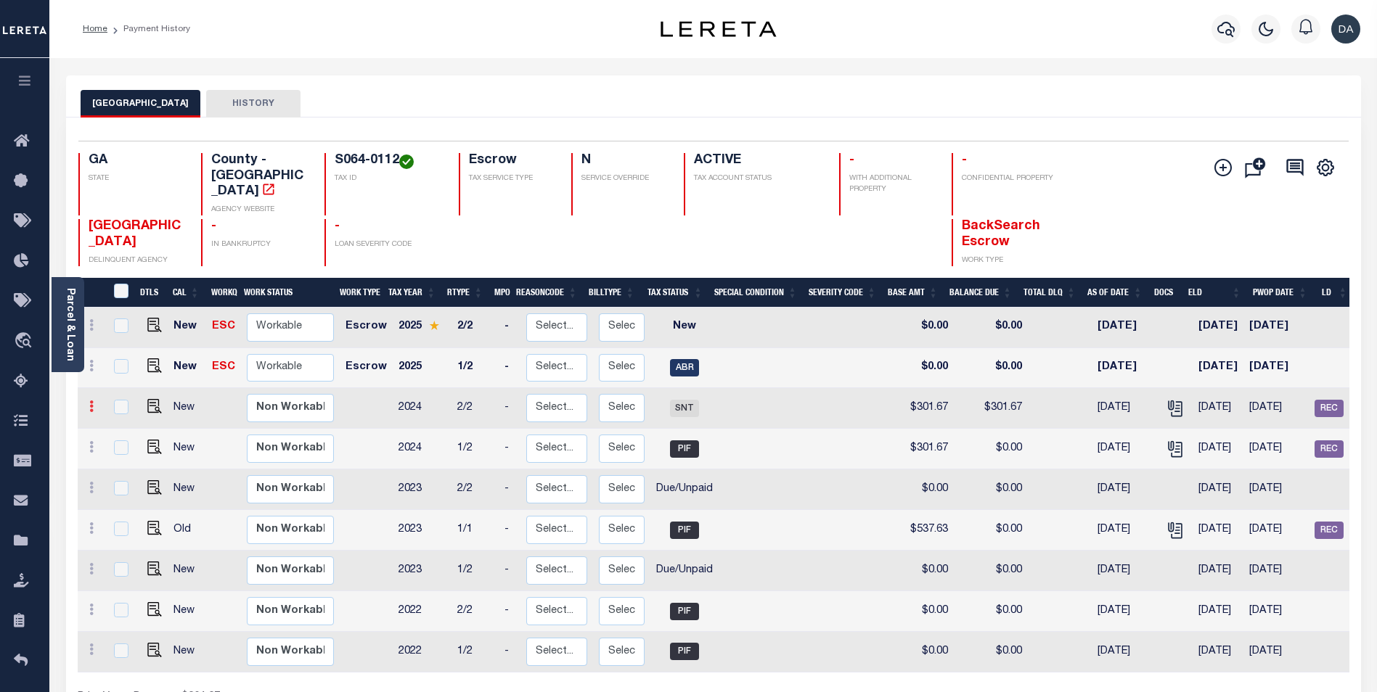
click at [90, 401] on icon at bounding box center [91, 407] width 4 height 12
click at [89, 401] on icon at bounding box center [91, 407] width 4 height 12
click at [562, 83] on div "BIBB COUNTY HISTORY" at bounding box center [713, 96] width 1295 height 42
click at [89, 401] on icon at bounding box center [91, 407] width 4 height 12
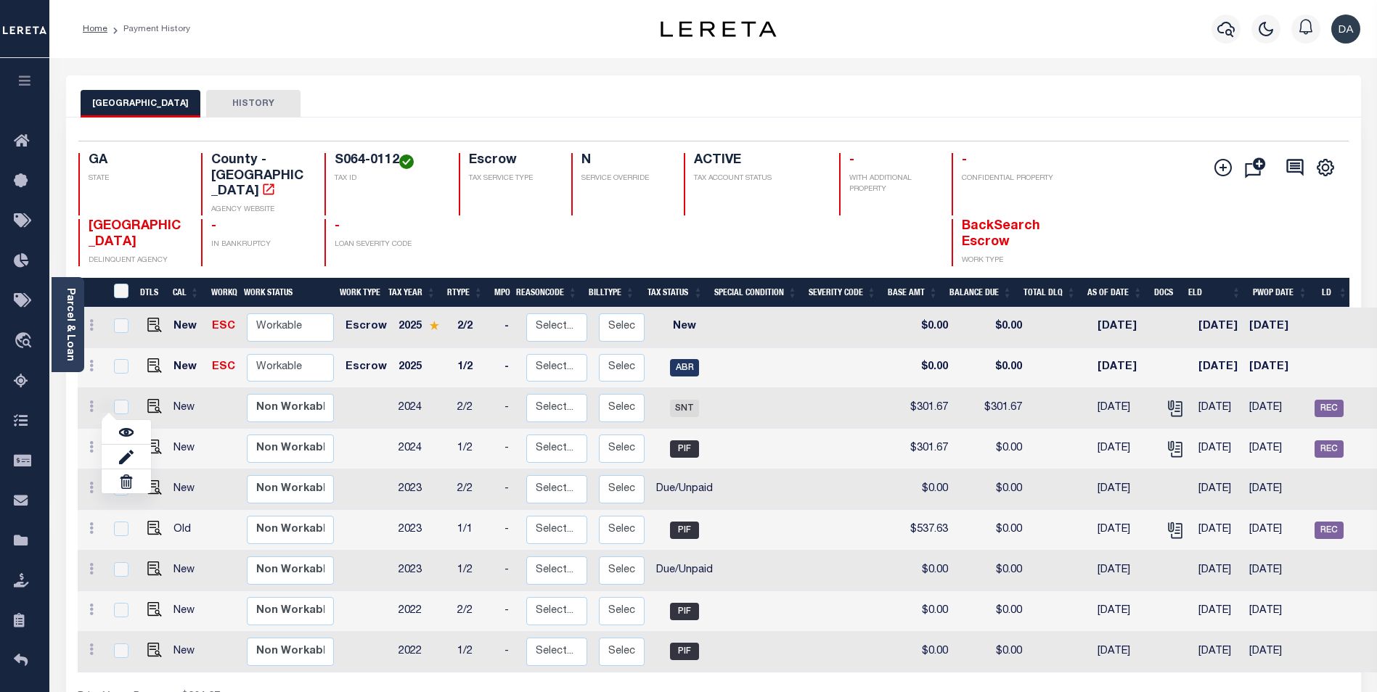
click at [738, 95] on div "BIBB COUNTY HISTORY" at bounding box center [714, 103] width 1266 height 27
click at [465, 115] on div "BIBB COUNTY HISTORY" at bounding box center [714, 103] width 1266 height 27
click at [92, 401] on icon at bounding box center [91, 407] width 4 height 12
click at [90, 401] on icon at bounding box center [91, 407] width 4 height 12
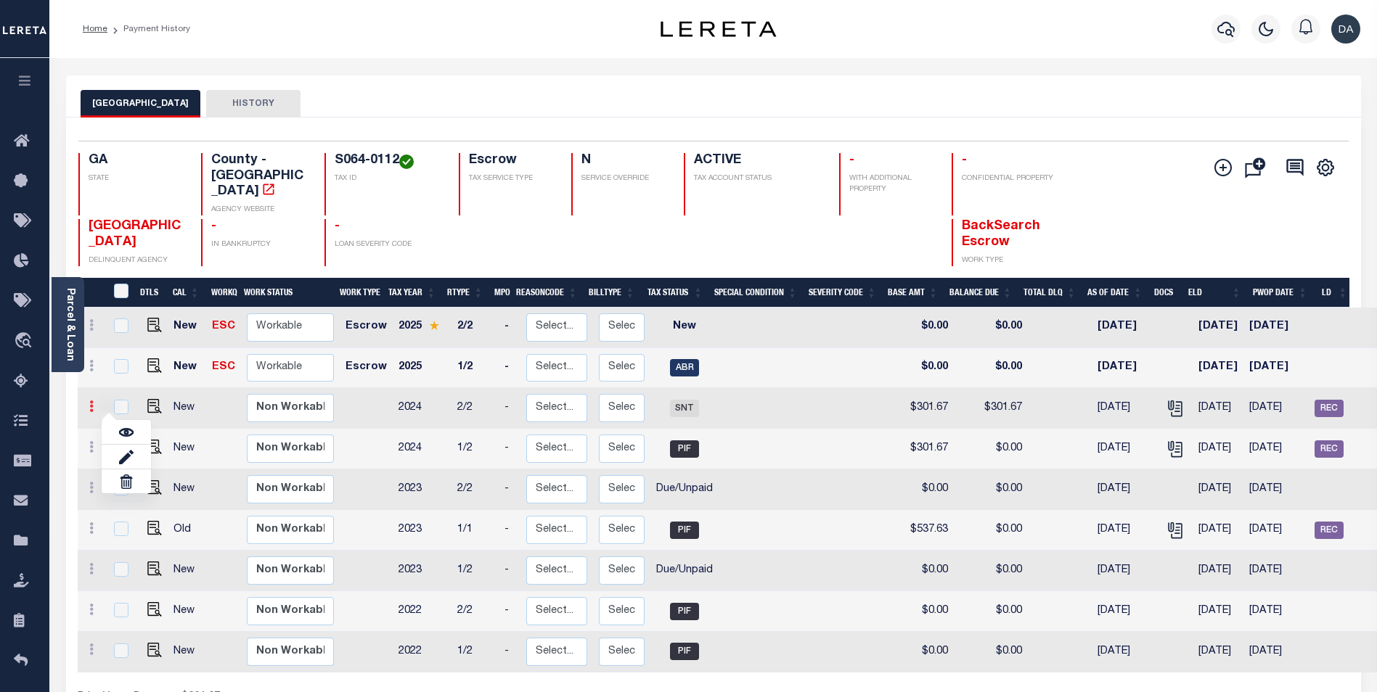
click at [90, 401] on icon at bounding box center [91, 407] width 4 height 12
click at [92, 441] on icon at bounding box center [91, 447] width 4 height 12
click at [89, 441] on icon at bounding box center [91, 447] width 4 height 12
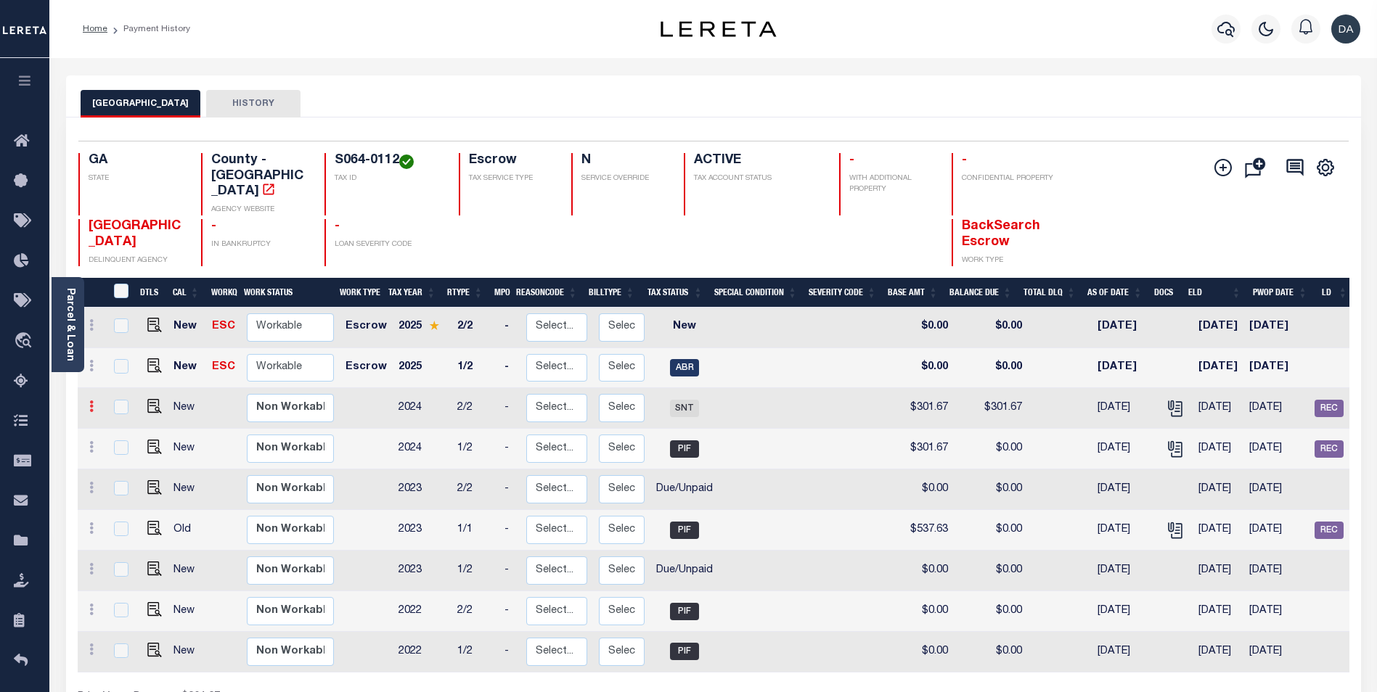
click at [87, 403] on link at bounding box center [91, 409] width 16 height 12
click at [723, 76] on div "BIBB COUNTY HISTORY" at bounding box center [713, 96] width 1295 height 42
click at [92, 401] on icon at bounding box center [91, 407] width 4 height 12
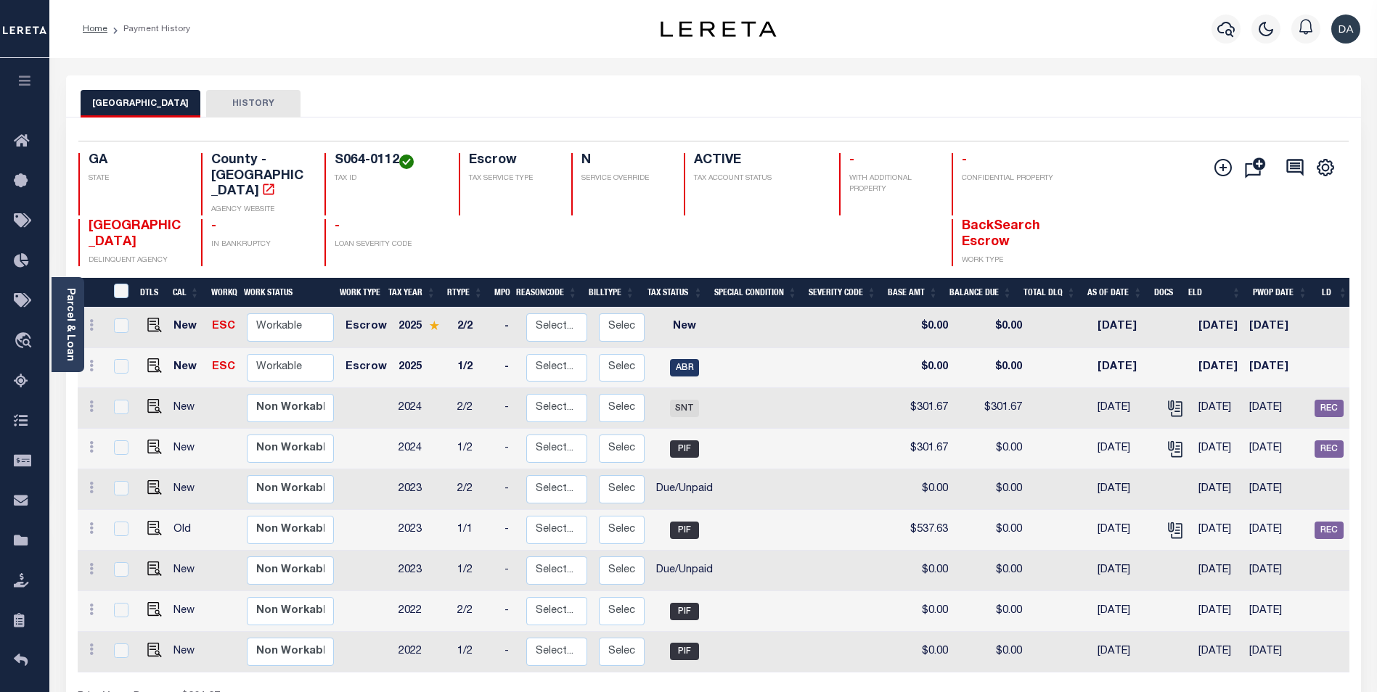
click at [578, 388] on td "Select... Payment Reversal Taxable Value Change Assessment Change Occupancy Tax…" at bounding box center [556, 408] width 73 height 41
checkbox input "true"
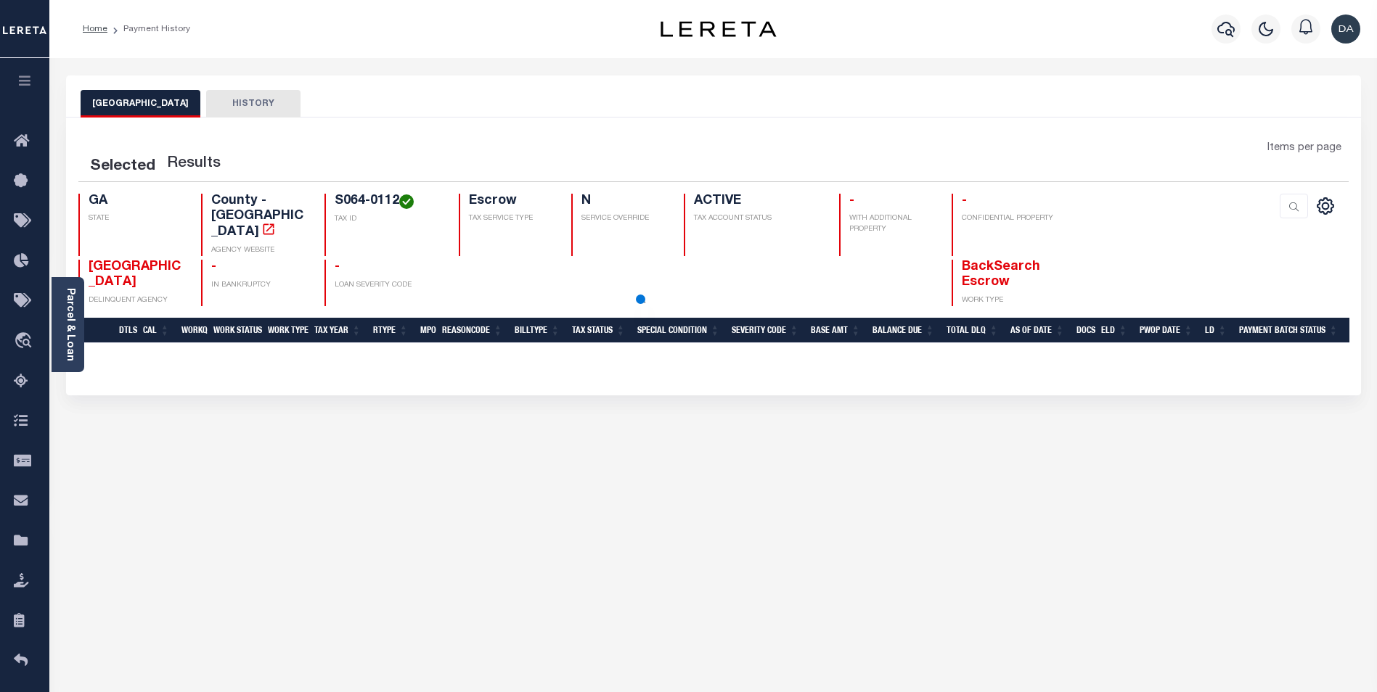
click at [89, 55] on div "Home Payment History Profile" at bounding box center [712, 29] width 1327 height 58
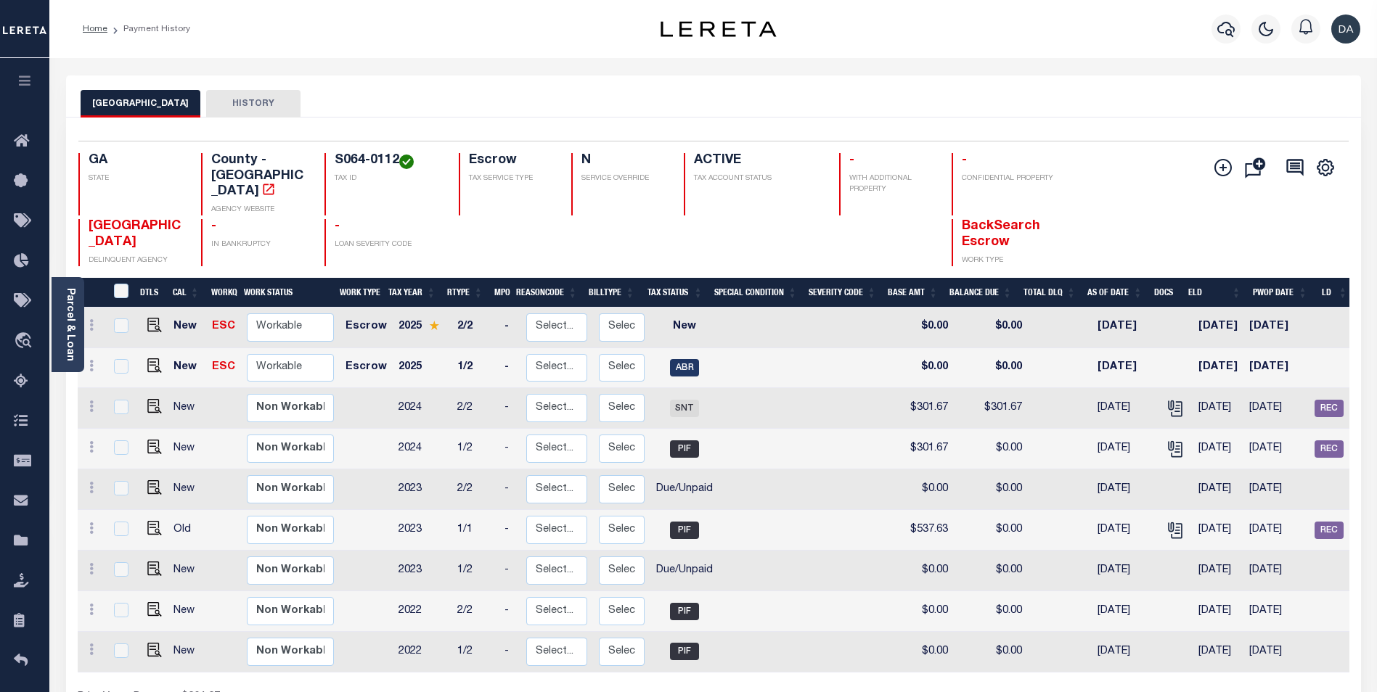
click at [91, 401] on icon at bounding box center [91, 407] width 4 height 12
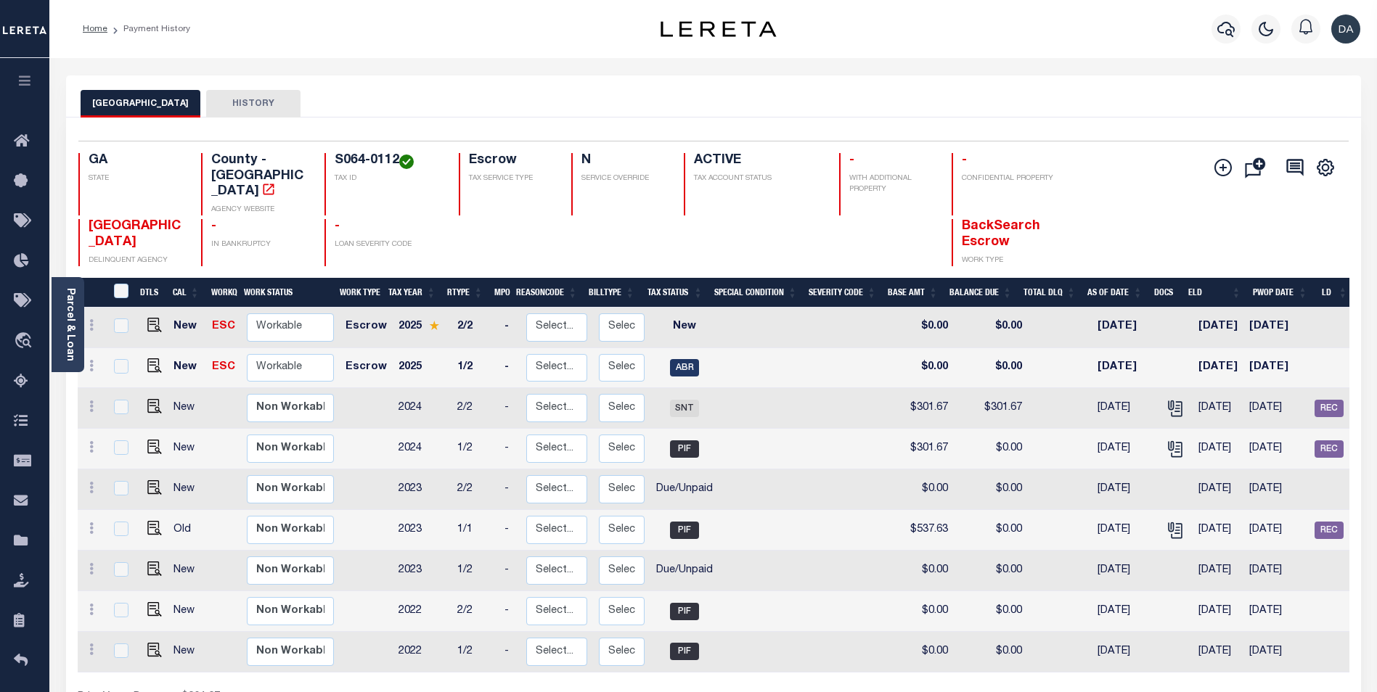
click at [91, 401] on icon at bounding box center [91, 407] width 4 height 12
drag, startPoint x: 0, startPoint y: 0, endPoint x: 92, endPoint y: 389, distance: 399.7
click at [91, 401] on icon at bounding box center [91, 407] width 4 height 12
click at [92, 401] on icon at bounding box center [91, 407] width 4 height 12
click at [93, 401] on icon at bounding box center [91, 407] width 4 height 12
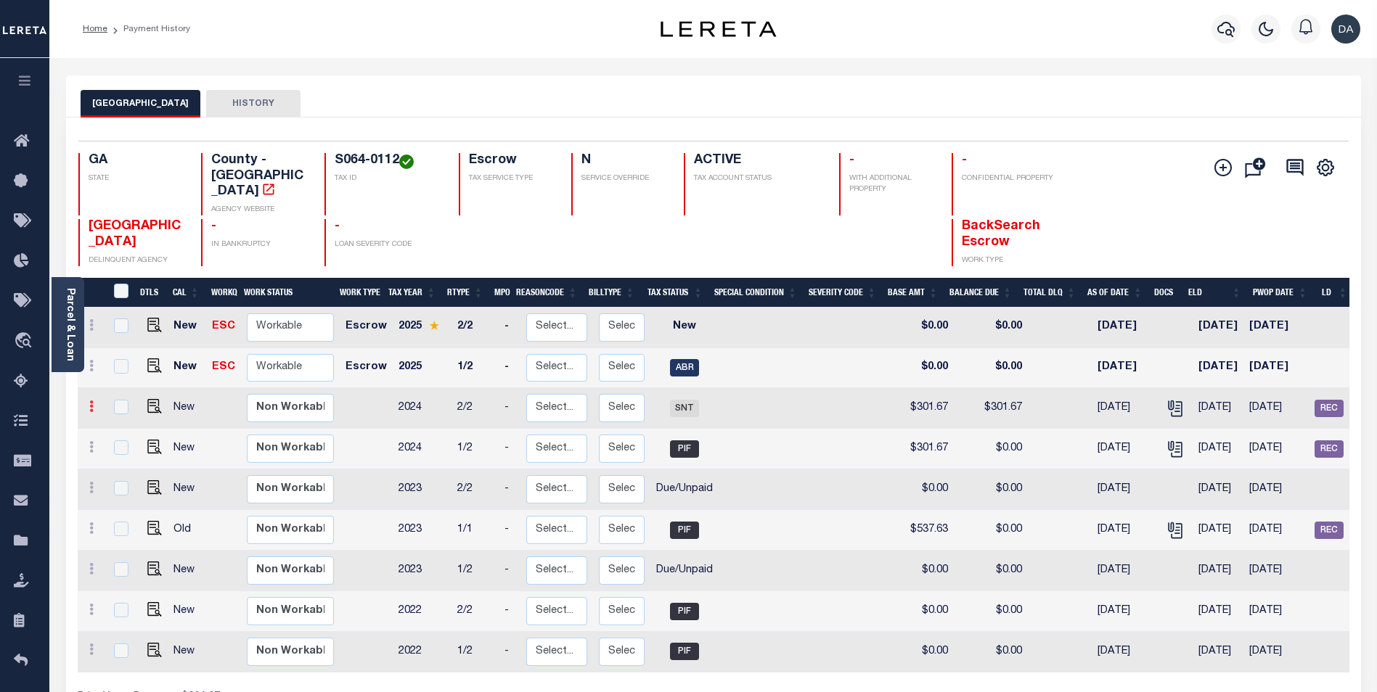
click at [96, 403] on link at bounding box center [91, 409] width 16 height 12
click at [86, 403] on link at bounding box center [91, 409] width 16 height 12
click at [464, 87] on div "BIBB COUNTY HISTORY" at bounding box center [713, 96] width 1295 height 42
click at [91, 441] on icon at bounding box center [91, 447] width 4 height 12
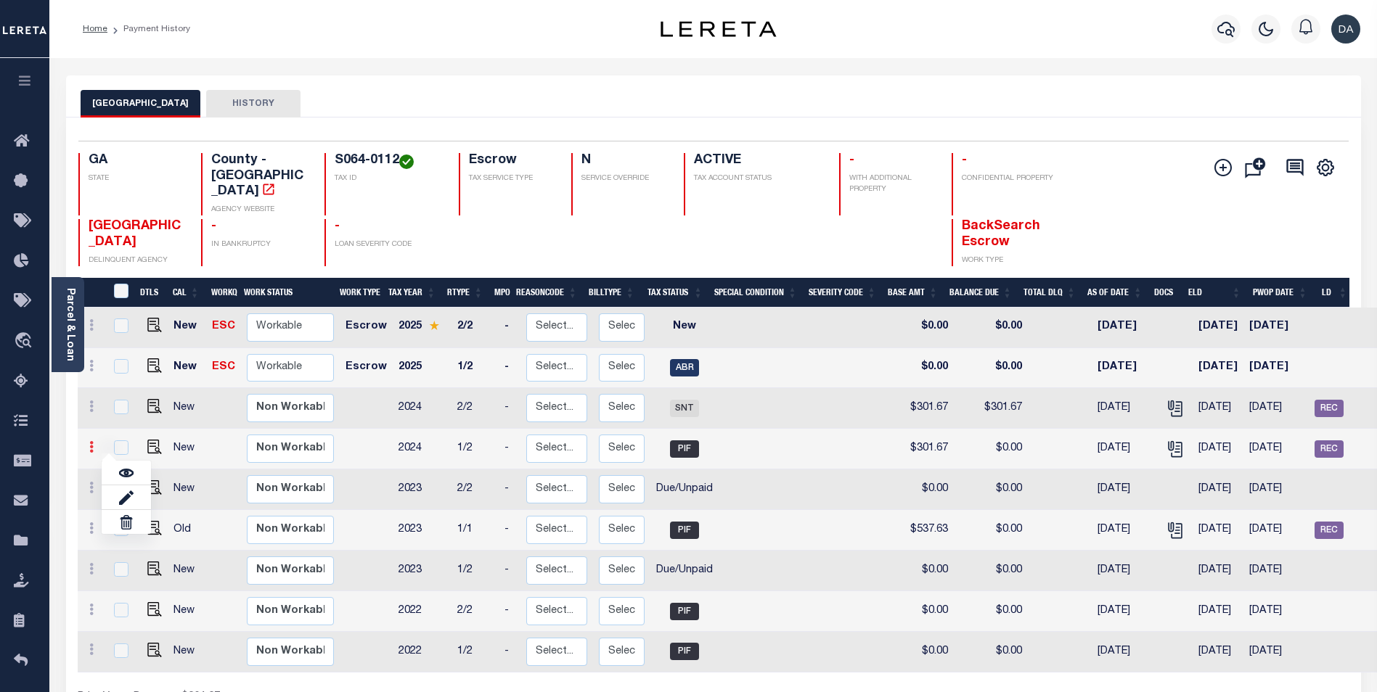
click at [91, 441] on icon at bounding box center [91, 447] width 4 height 12
click at [90, 401] on icon at bounding box center [91, 407] width 4 height 12
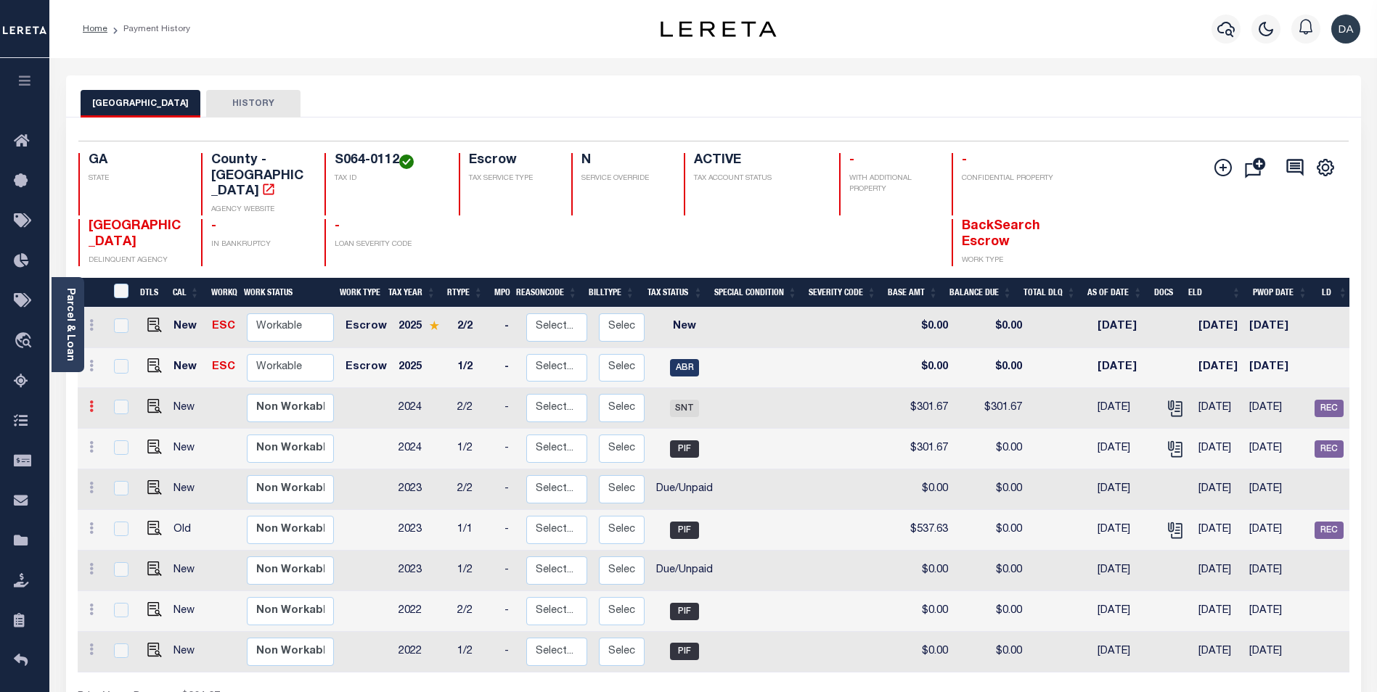
click at [90, 401] on icon at bounding box center [91, 407] width 4 height 12
click at [419, 80] on div "BIBB COUNTY HISTORY" at bounding box center [713, 96] width 1295 height 42
click at [93, 401] on icon at bounding box center [91, 407] width 4 height 12
click at [128, 425] on img at bounding box center [126, 432] width 15 height 15
checkbox input "true"
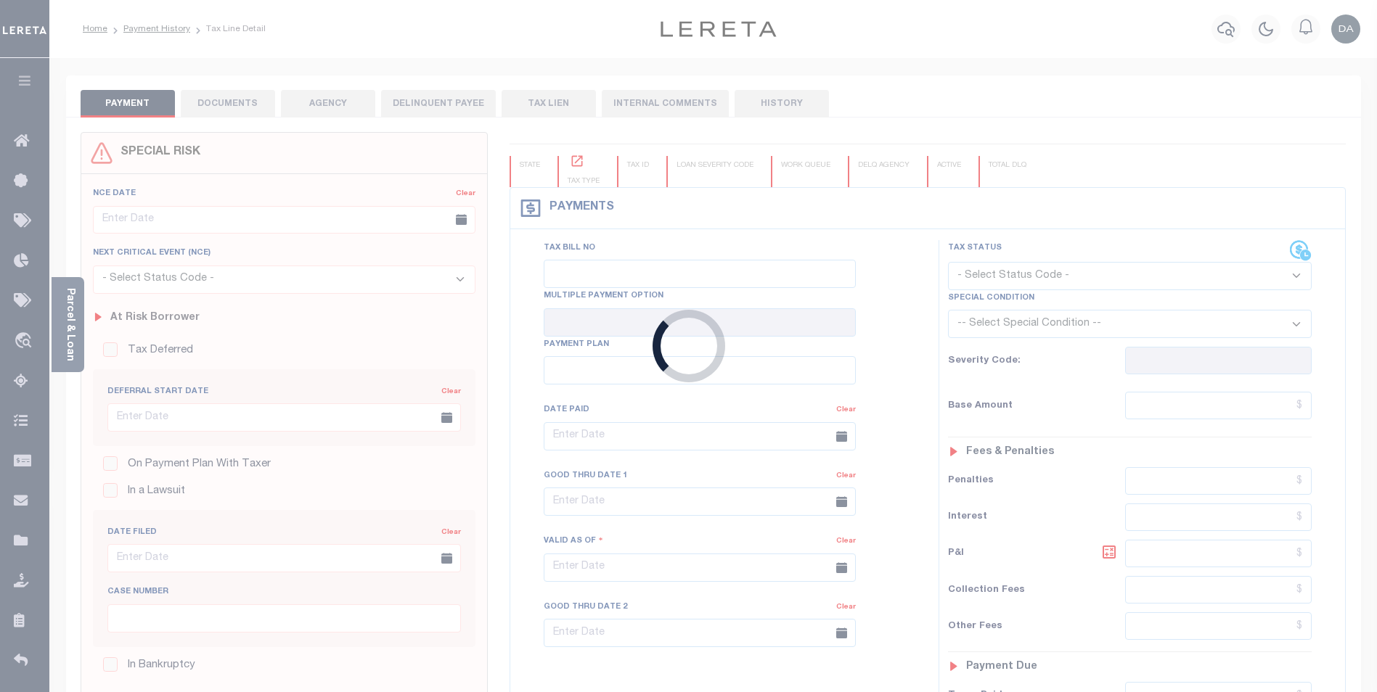
type input "2024-4063"
type input "[DATE]"
type input "$301.67"
select select "SNT"
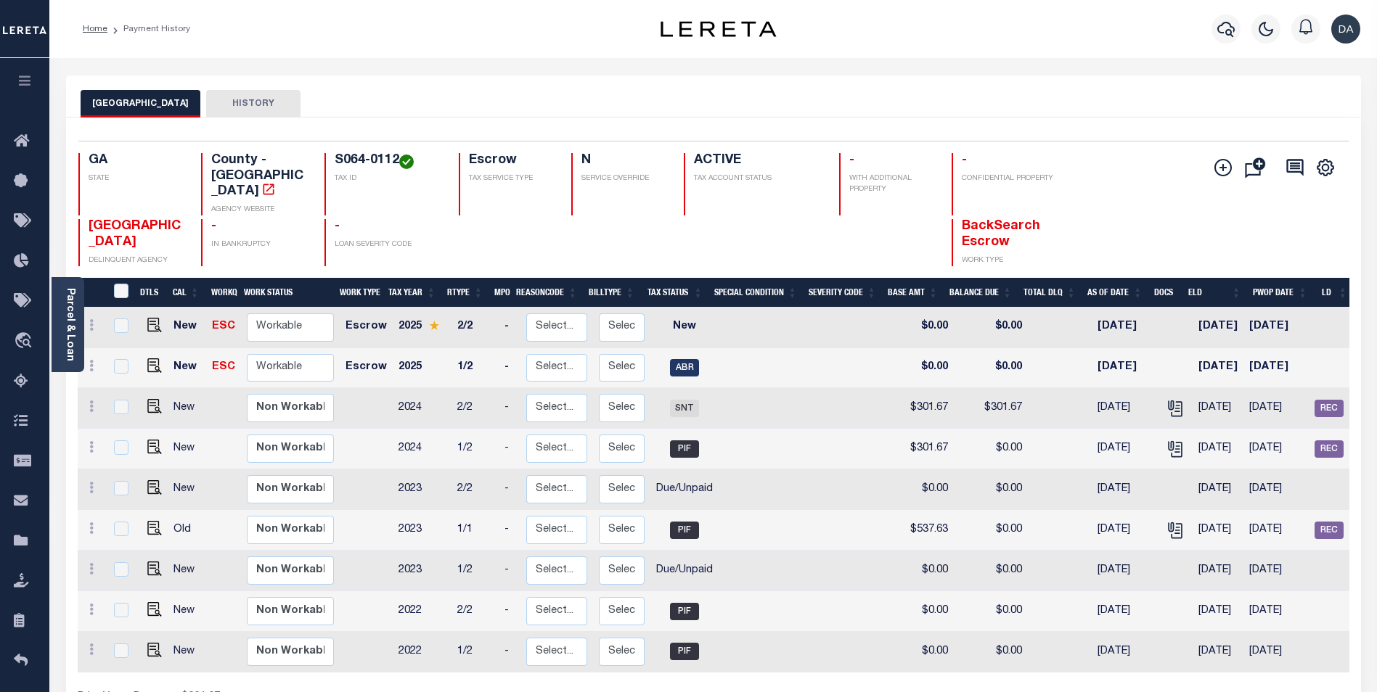
click at [107, 54] on div "Home Payment History Profile" at bounding box center [712, 29] width 1327 height 58
click at [89, 401] on icon at bounding box center [91, 407] width 4 height 12
click at [536, 54] on div "Home Payment History Profile" at bounding box center [712, 29] width 1327 height 58
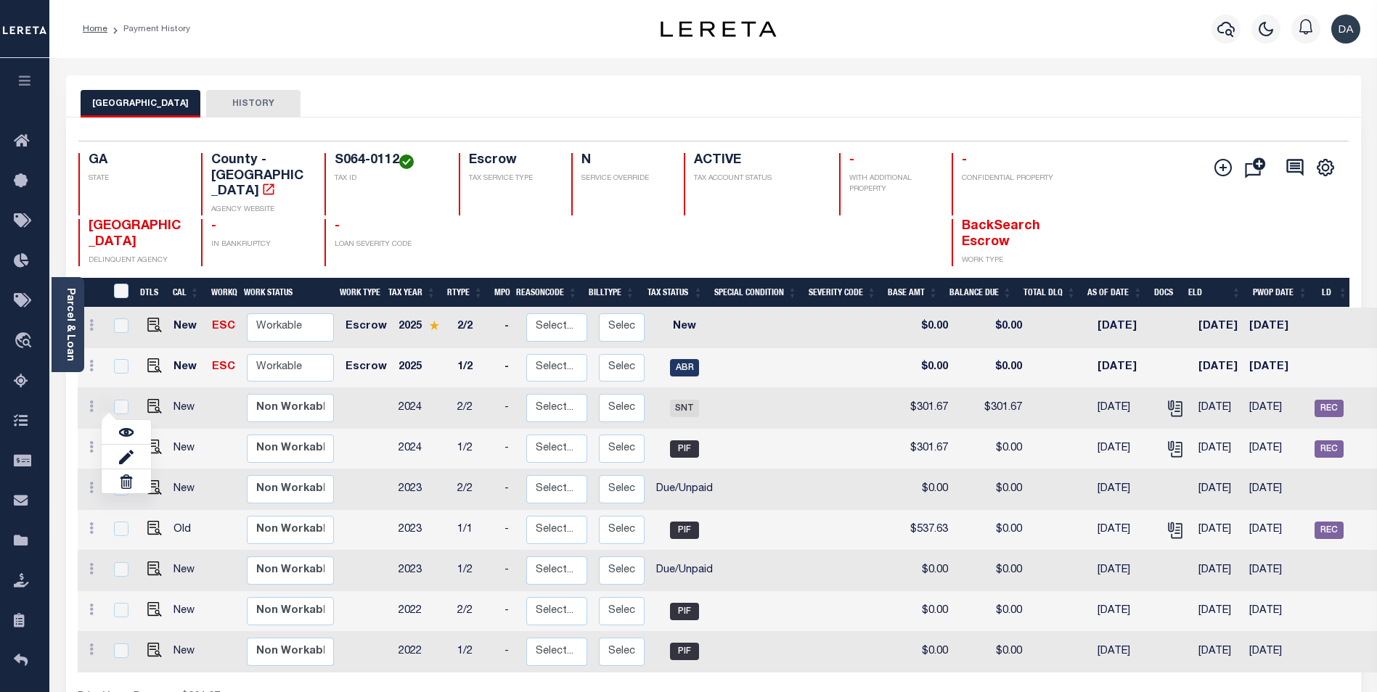
click at [536, 54] on div "Home Payment History Profile" at bounding box center [712, 29] width 1327 height 58
